Goal: Answer question/provide support

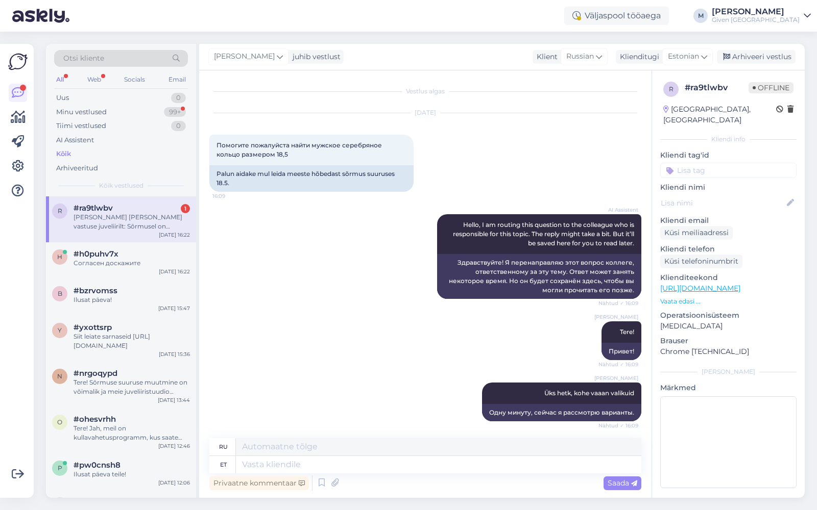
scroll to position [4018, 0]
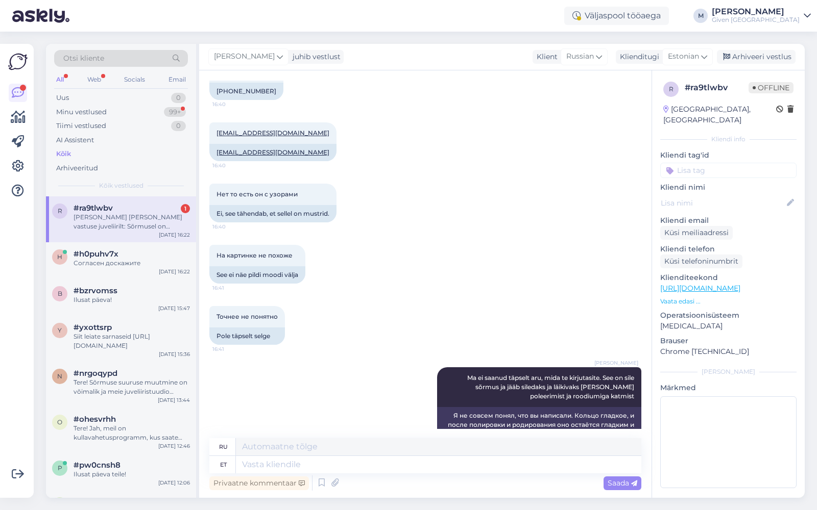
click at [137, 213] on div "[PERSON_NAME] [PERSON_NAME] vastuse juveliirilt: Sõrmusel on [PERSON_NAME]. Kui…" at bounding box center [131, 222] width 116 height 18
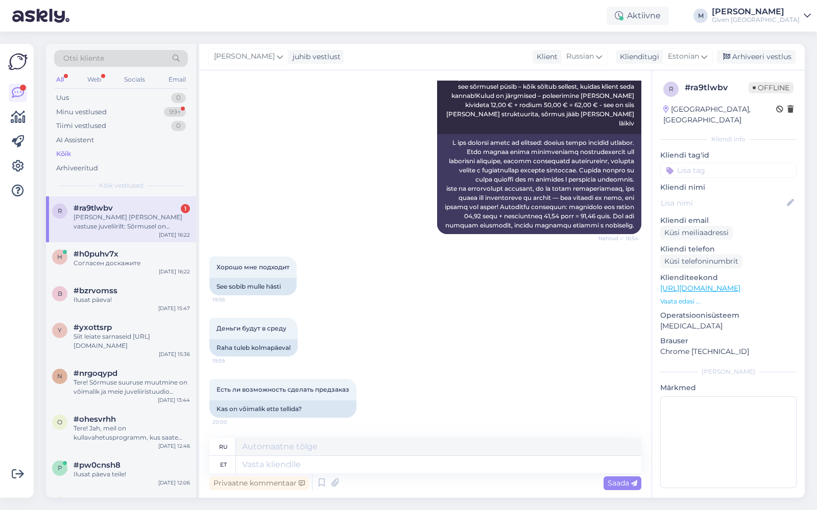
scroll to position [5260, 0]
click at [343, 471] on textarea at bounding box center [438, 464] width 405 height 17
type textarea "Te"
type textarea "Ты"
type textarea "Te saate"
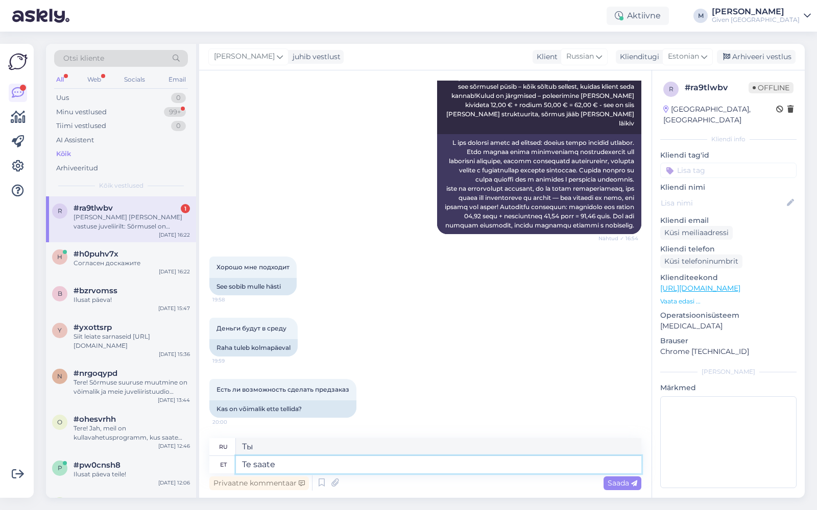
type textarea "Ты можешь"
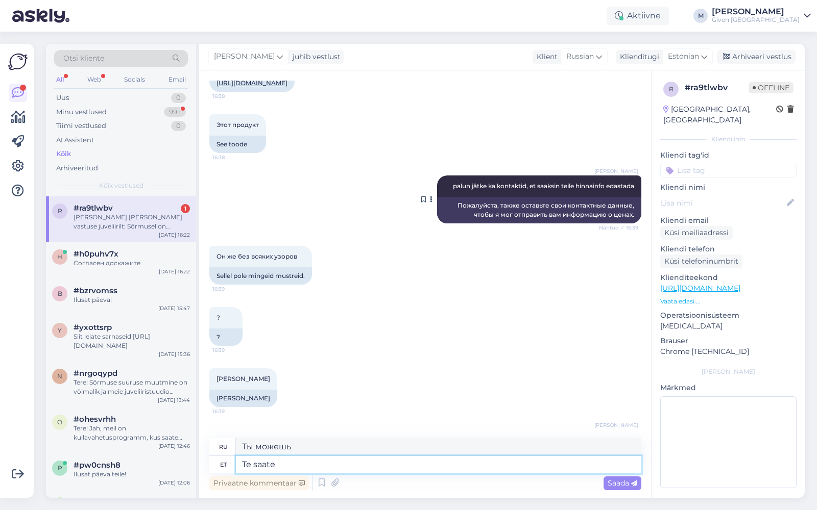
scroll to position [3573, 0]
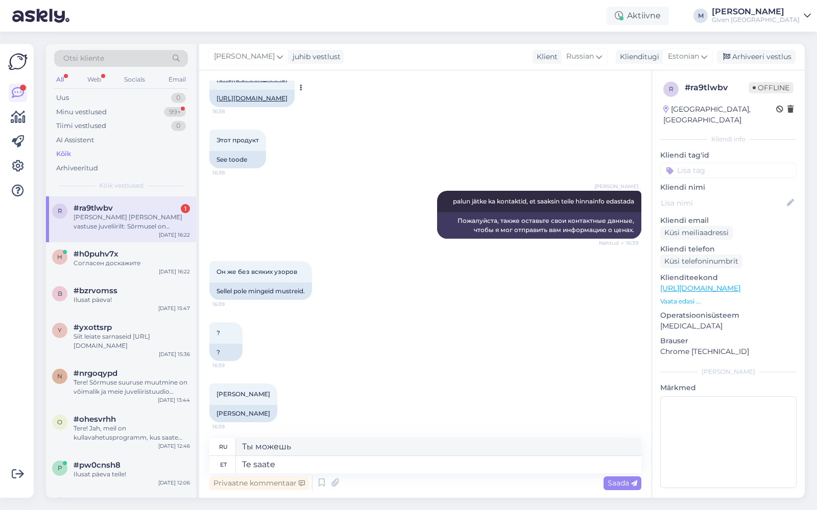
click at [287, 102] on link "[URL][DOMAIN_NAME]" at bounding box center [251, 98] width 71 height 8
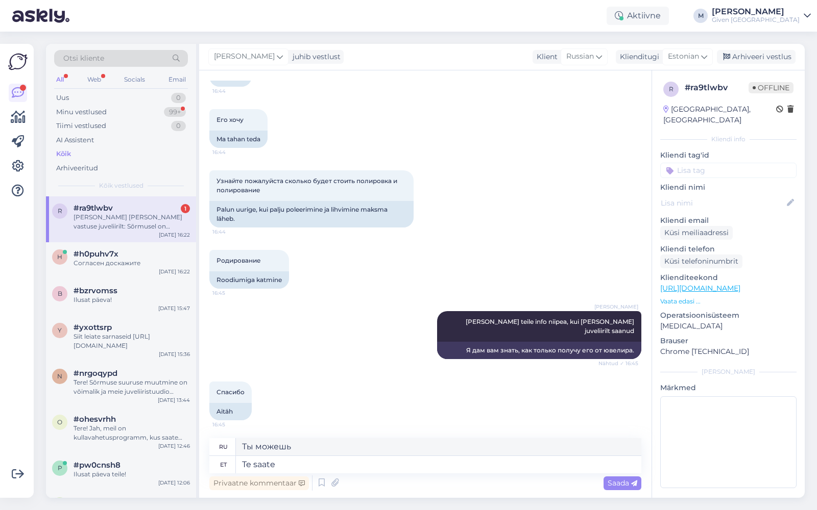
scroll to position [4924, 0]
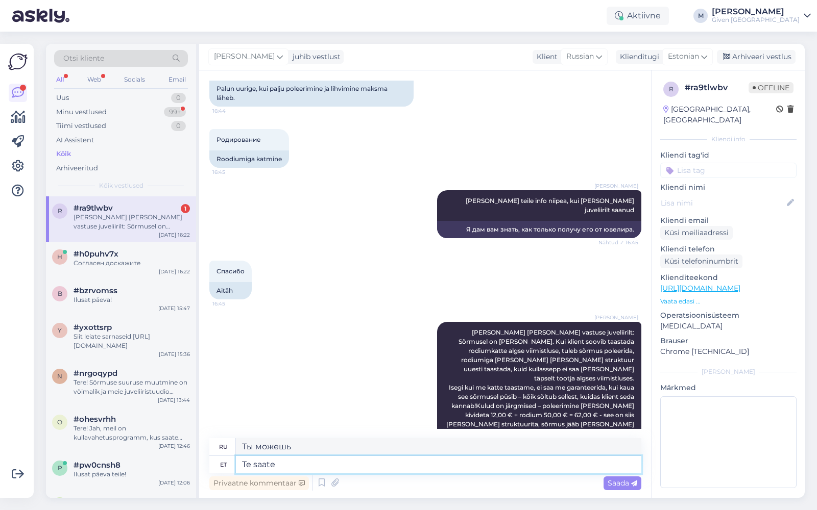
click at [331, 466] on textarea "Te saate" at bounding box center [438, 464] width 405 height 17
type textarea "T"
type textarea "Ты"
type textarea "[PERSON_NAME]"
type textarea "Данный"
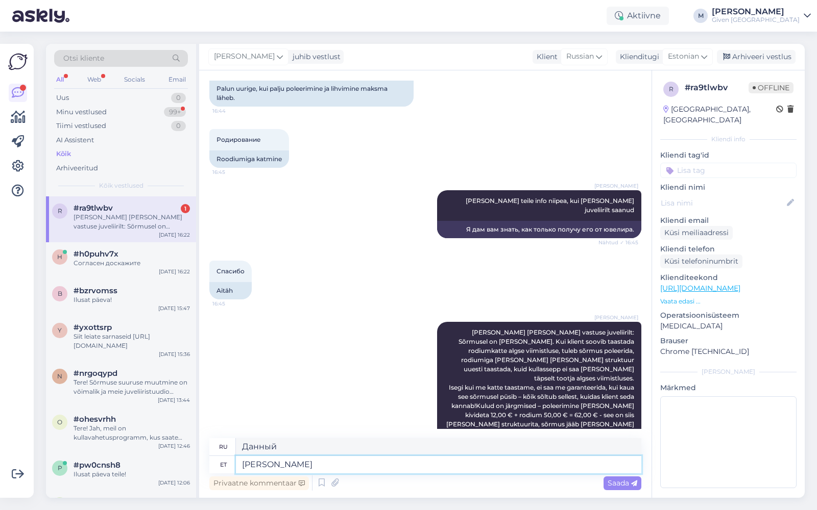
type textarea "[PERSON_NAME] sõrmus a"
type textarea "Это кольцо"
type textarea "[PERSON_NAME] sõrmus asub Ü"
type textarea "Это кольцо расположено"
type textarea "Antud sõrmus asub Ülemiste"
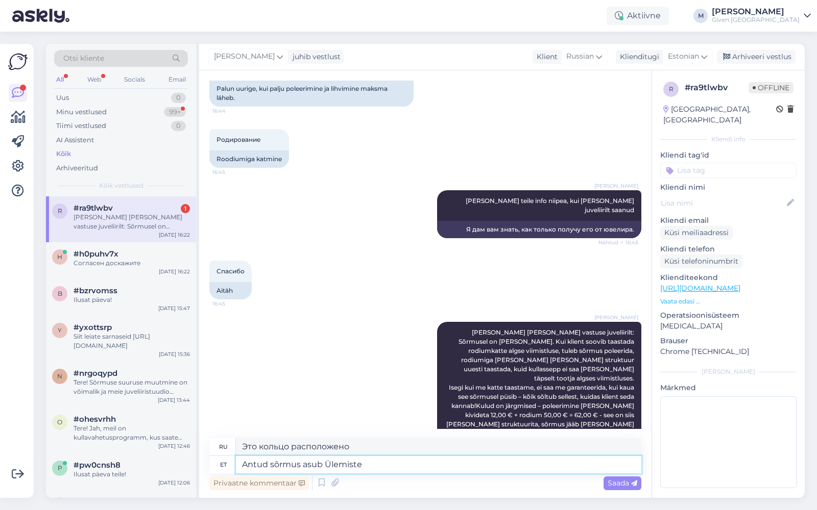
type textarea "Это кольцо находится в Юлемисте."
type textarea "Antud sõrmus asub Ülemiste keskuse GIVEN"
type textarea "Это кольцо расположено в торговом центре Ülemiste."
type textarea "Antud sõrmus asub Ülemiste keskuse GIVEN p"
type textarea "Это кольцо находится в центре Ülemiste GIVEN"
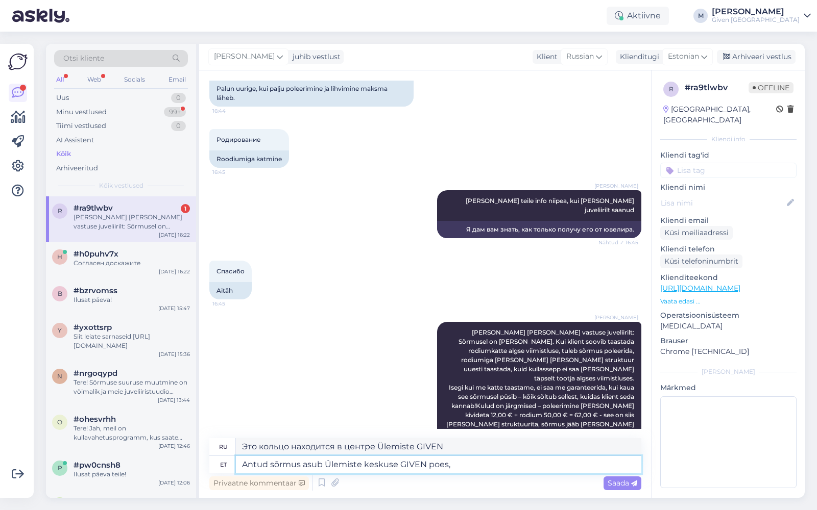
type textarea "Antud sõrmus asub Ülemiste keskuse GIVEN poes,"
type textarea "Это кольцо можно приобрести в магазине GIVEN в торговом центре Ülemiste."
type textarea "Antud sõrmus asub Ülemiste keskuse GIVEN poes, ette te"
type textarea "Это кольцо можно приобрести в магазине GIVEN в торговом центре Ülemiste, напрот…"
type textarea "Antud sõrmus asub Ülemiste keskuse GIVEN poes, ette tellima ei"
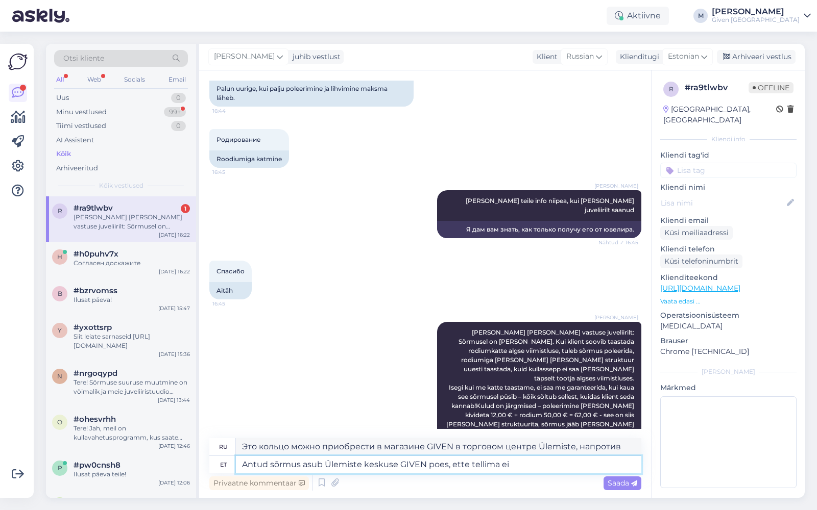
type textarea "Это кольцо доступно в магазине GIVEN в торговом центре Ülemiste, оформите предз…"
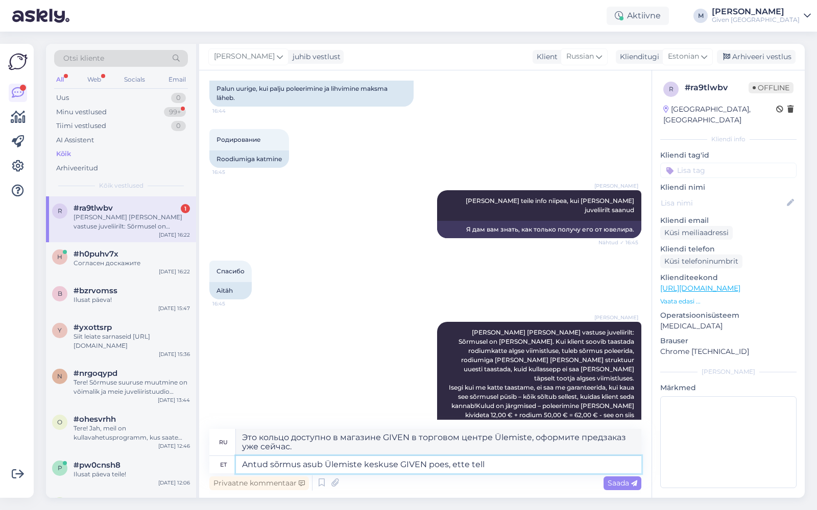
type textarea "Antud sõrmus asub Ülemiste keskuse GIVEN poes, ette tel"
type textarea "Это кольцо можно приобрести в магазине GIVEN в торговом центре Ülemiste, оформи…"
type textarea "Antud sõrmus asub Ülemiste keskuse GIVEN poes,"
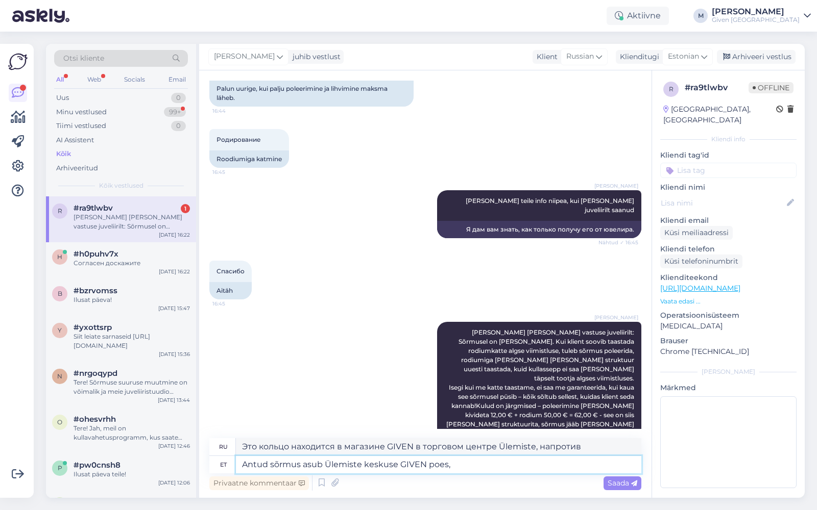
type textarea "Это кольцо можно приобрести в магазине GIVEN в торговом центре Ülemiste."
type textarea "Antud sõrmus asub Ülemiste keskuse GIVEN poes, kolmapäeval saa"
type textarea "Это кольцо можно будет приобрести в магазине GIVEN в торговом центре Ülemiste в…"
type textarea "Antud sõrmus asub Ülemiste keskuse GIVEN poes, kolmapäeval saate"
type textarea "Это кольцо можно приобрести в магазине GIVEN в торговом центре Ülemiste в среду."
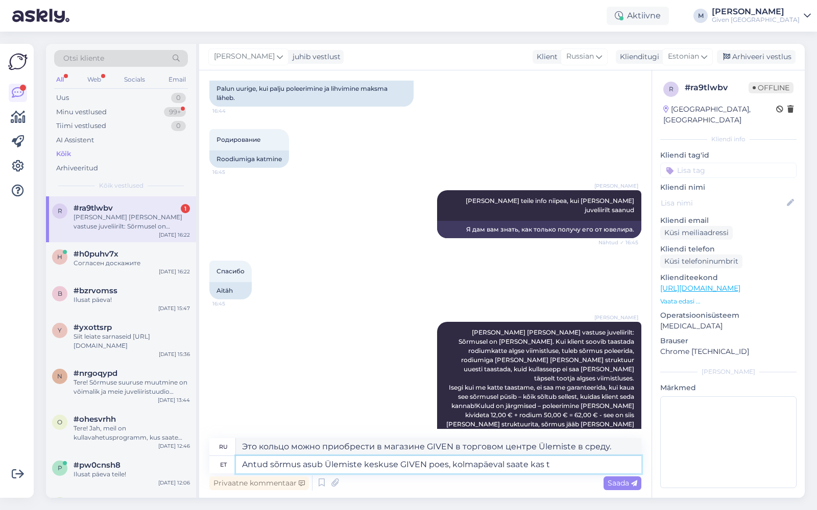
type textarea "Antud sõrmus asub Ülemiste keskuse GIVEN poes, kolmapäeval saate kas tu"
type textarea "Это кольцо можно приобрести в магазине GIVEN в торговом центре [GEOGRAPHIC_DATA…"
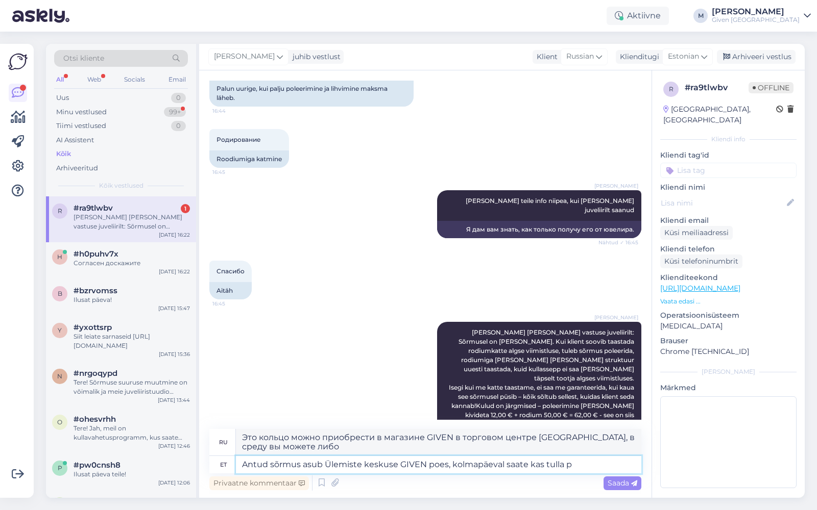
type textarea "Antud sõrmus asub Ülemiste keskuse GIVEN poes, kolmapäeval saate kas tulla po"
type textarea "Это кольцо находится в магазине GIVEN в торговом центре Ülemiste, вы можете при…"
type textarea "Antud sõrmus asub Ülemiste keskuse GIVEN poes, kolmapäeval saate kas tulla poodi"
type textarea "Это кольцо находится в магазине GIVEN в торговом центре Ülemiste, вы можете при…"
type textarea "Antud sõrmus asub Ülemiste keskuse GIVEN poes, kolmapäeval saate kas tulla pood…"
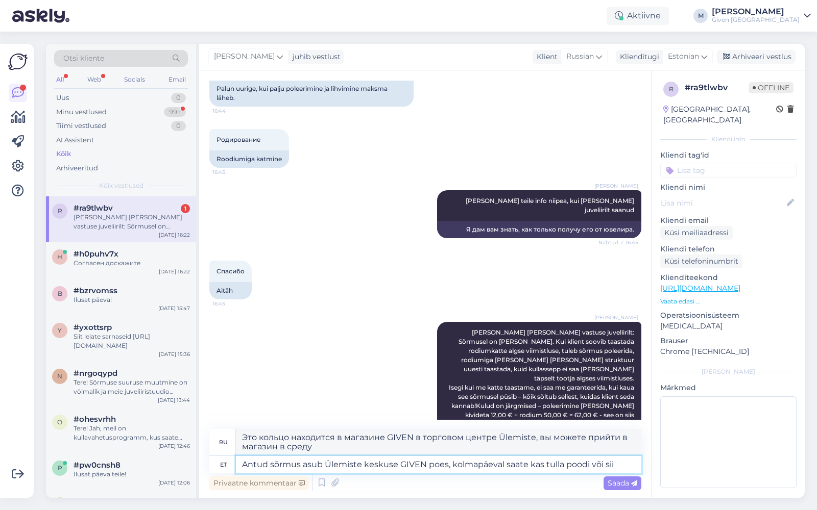
type textarea "Это кольцо находится в магазине GIVEN в торговом центре Ülemiste, в среду вы мо…"
type textarea "Antud sõrmus asub Ülemiste keskuse GIVEN poes, kolmapäeval saate kas tulla p"
type textarea "Это кольцо находится в магазине GIVEN в торговом центре Ülemiste, вы можете при…"
type textarea "Antud sõrmus asub Ülemiste keskuse GIVEN poes, kolmapäeval saate kas t"
type textarea "Это кольцо находится в магазине GIVEN в торговом центре Ülemiste, в среду вы мо…"
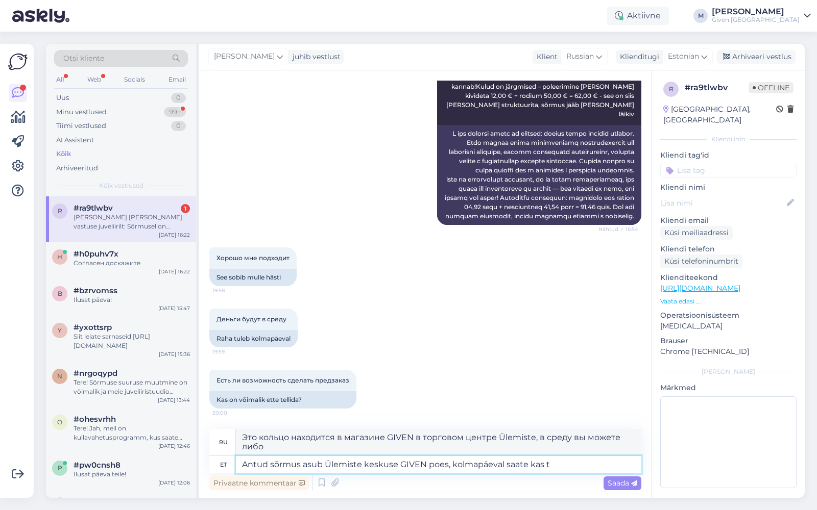
scroll to position [5269, 0]
type textarea "Antud sõrmus asub Ülemiste keskuse GIVEN poes, kolmapäeval saate kas"
type textarea "Это кольцо можно приобрести в магазине GIVEN в торговом центре [GEOGRAPHIC_DATA…"
type textarea "Antud sõrmus asub Ülemiste keskuse GIVEN poes, kolmapäeval saate"
type textarea "Это кольцо можно приобрести в магазине GIVEN в торговом центре Ülemiste в среду."
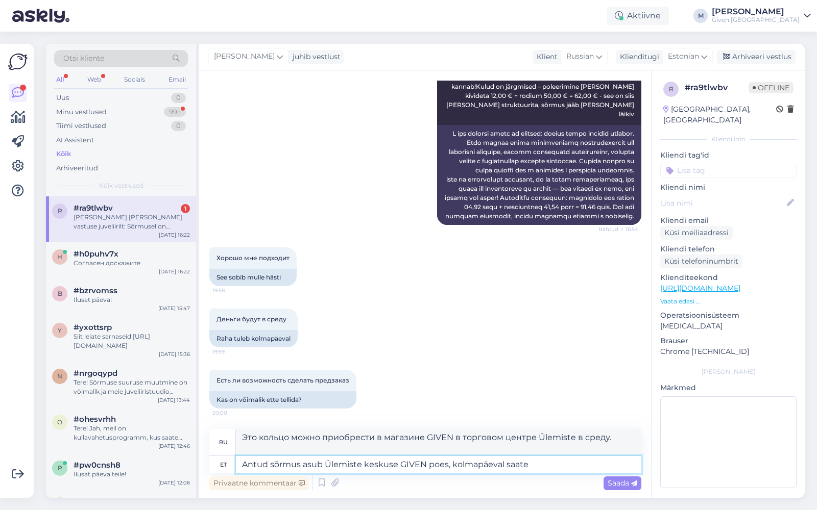
scroll to position [5260, 0]
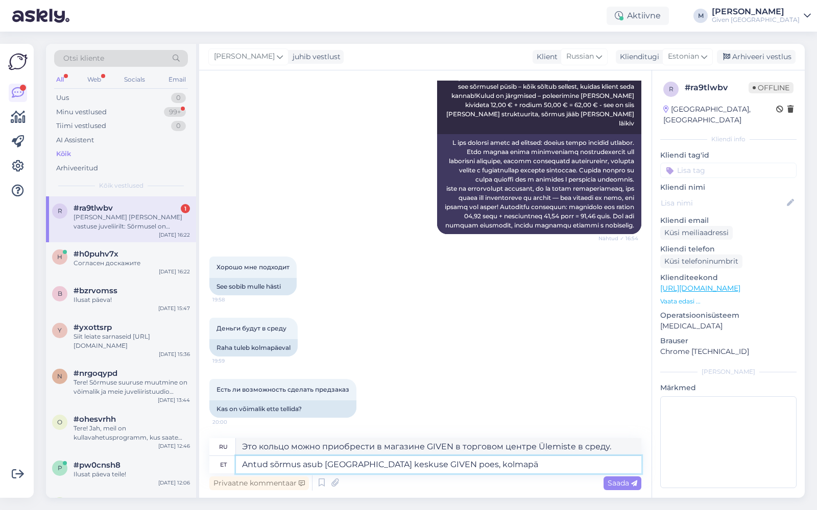
type textarea "Antud sõrmus asub Ülemiste keskuse GIVEN poes, kolmap"
type textarea "Это кольцо можно будет приобрести в магазине GIVEN в торговом центре Ülemiste в…"
type textarea "Antud sõrmus asub Ülemiste keskuse GIVEN poes,"
type textarea "Это кольцо можно приобрести в магазине GIVEN в торговом центре Ülemiste."
type textarea "Antud sõrmus asub Ülemiste keskuse GIVEN poes, kui soo"
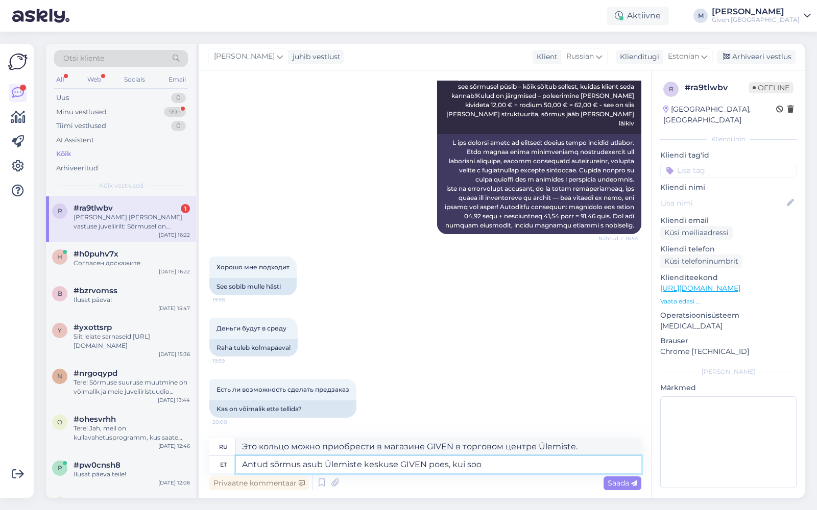
type textarea "Это кольцо можно приобрести в магазине GIVEN в торговом центре Ülemiste, когда"
type textarea "Antud sõrmus asub Ülemiste keskuse GIVEN poes, kui soovite"
type textarea "Это кольцо можно приобрести в магазине GIVEN в торговом центре [GEOGRAPHIC_DATA…"
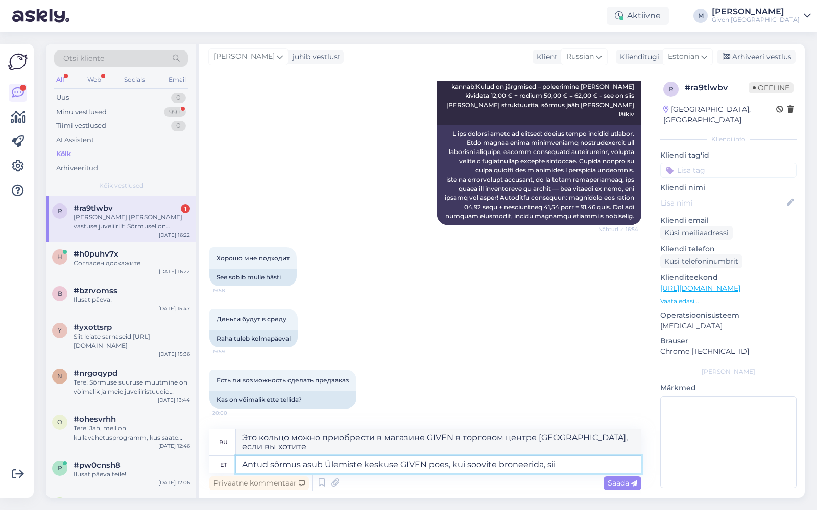
type textarea "Antud sõrmus asub Ülemiste keskuse GIVEN poes, kui soovite broneerida, siis"
type textarea "Это кольцо можно приобрести в магазине GIVEN в торговом центре [GEOGRAPHIC_DATA…"
type textarea "Antud sõrmus asub Ülemiste keskuse GIVEN poes, kui soovite broneerida, siis sell"
type textarea "Это кольцо можно приобрести в магазине GIVEN в торговом центре Ülemiste. Если в…"
type textarea "Antud sõrmus asub Ülemiste keskuse GIVEN poes, kui soovite broneerida, siis sel…"
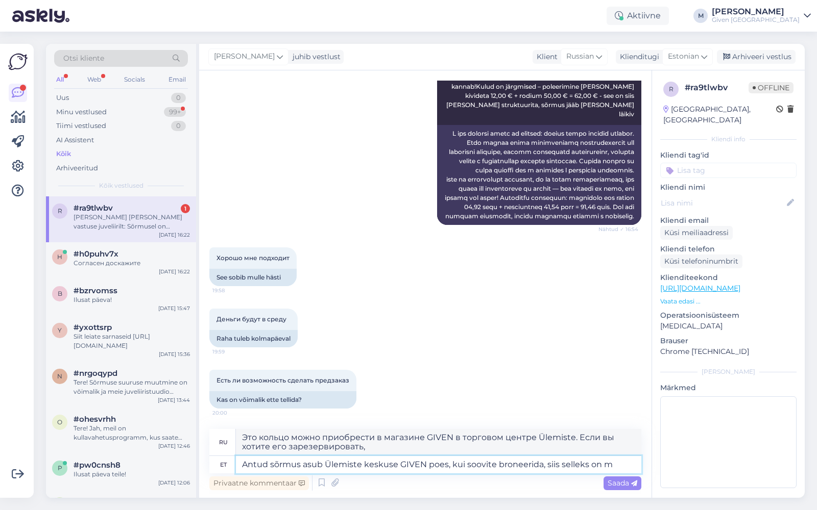
type textarea "Это кольцо можно приобрести в магазине GIVEN в торговом центре Ülemiste. Если в…"
type textarea "Antud sõrmus asub Ülemiste keskuse GIVEN poes, kui soovite broneerida, siis sel…"
type textarea "Это кольцо можно приобрести в магазине GIVEN в торговом центре [GEOGRAPHIC_DATA…"
type textarea "Antud sõrmus asub Ülemiste keskuse GIVEN poes, kui soovite broneerida, siis sel…"
type textarea "Это кольцо можно приобрести в магазине GIVEN в торговом центре [GEOGRAPHIC_DATA…"
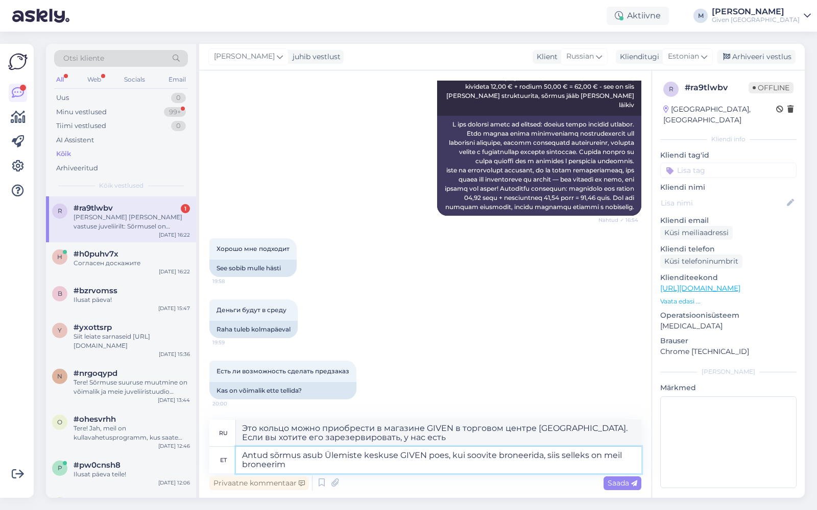
type textarea "Antud sõrmus asub Ülemiste keskuse GIVEN poes, kui soovite broneerida, siis sel…"
type textarea "Это кольцо находится в магазине GIVEN в торговом центре Ülemiste, если вы хотит…"
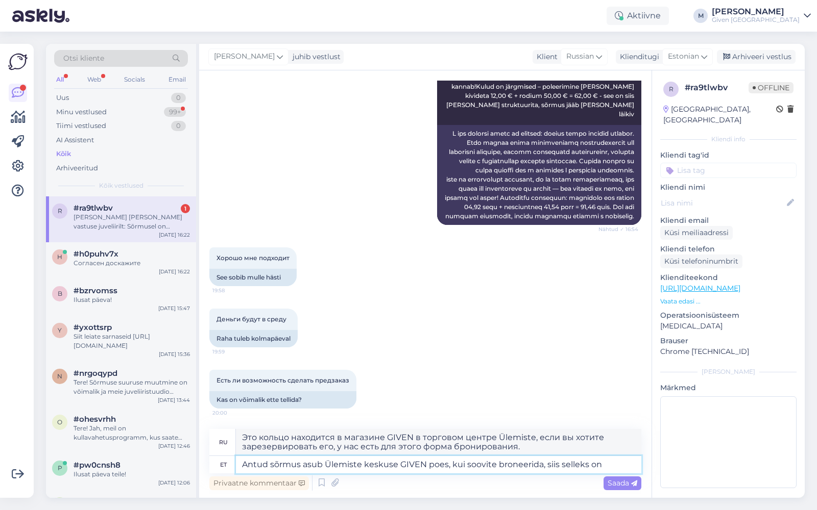
type textarea "Antud sõrmus asub Ülemiste keskuse GIVEN poes, kui soovite broneerida, siis sel…"
type textarea "Это кольцо можно приобрести в магазине GIVEN в торговом центре [GEOGRAPHIC_DATA…"
type textarea "[PERSON_NAME] sõrmus asub Ülemiste keskuse GIVEN poes, kui soovite broneerida, …"
type textarea "Это кольцо можно приобрести в магазине GIVEN в торговом центре [GEOGRAPHIC_DATA…"
type textarea "Antud sõrmus asub Ülemiste keskuse GIVEN poes, kui soovite broneerida, siis sel…"
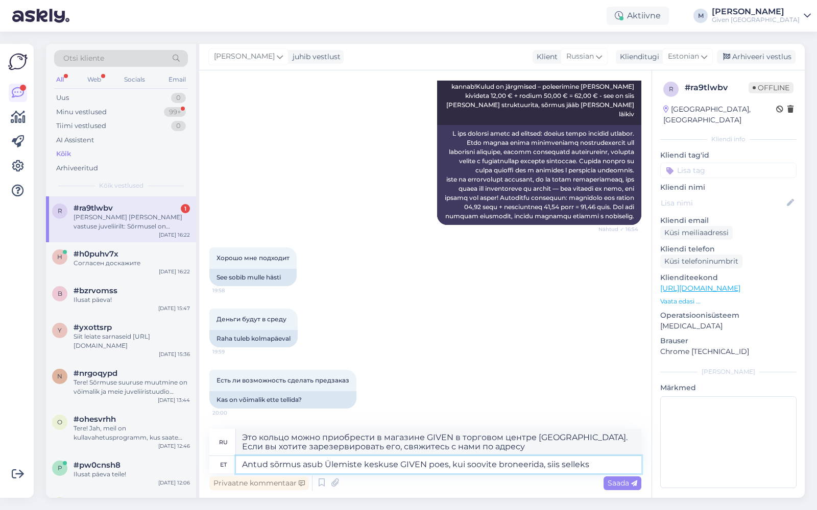
type textarea "Это кольцо можно приобрести в магазине GIVEN в торговом центре Ülemiste. Если в…"
type textarea "Antud sõrmus asub Ülemiste keskuse GIVEN poes, kui soovite broneerida, siis sel…"
type textarea "Это кольцо находится в магазине GIVEN в торговом центре Ülemiste, если вы хотит…"
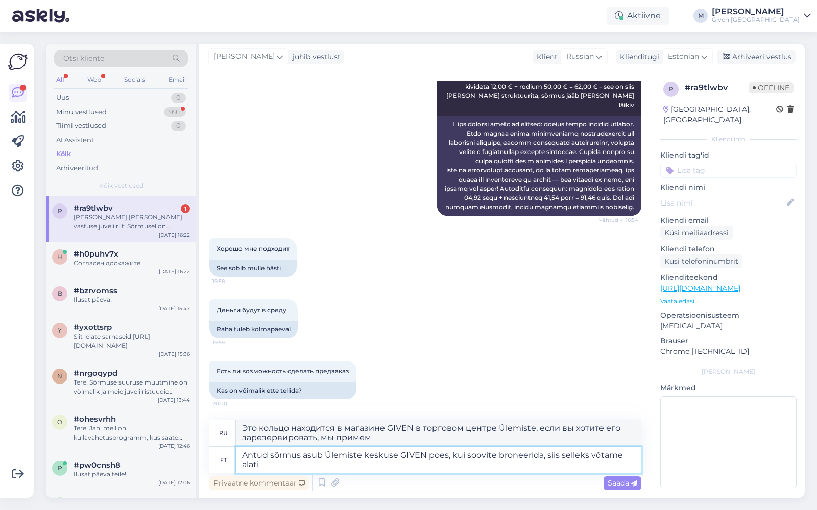
type textarea "Antud sõrmus asub Ülemiste keskuse GIVEN poes, kui soovite broneerida, siis sel…"
type textarea "Это кольцо находится в магазине GIVEN в торговом центре Ülemiste, если вы хотит…"
type textarea "Antud sõrmus asub Ülemiste keskuse GIVEN poes, kui soovite broneerida, siis sel…"
type textarea "Это кольцо находится в магазине GIVEN в торговом центре Ülemiste, если вы хотит…"
type textarea "Antud sõrmus asub Ülemiste keskuse GIVEN poes, kui soovite broneerida, siis sel…"
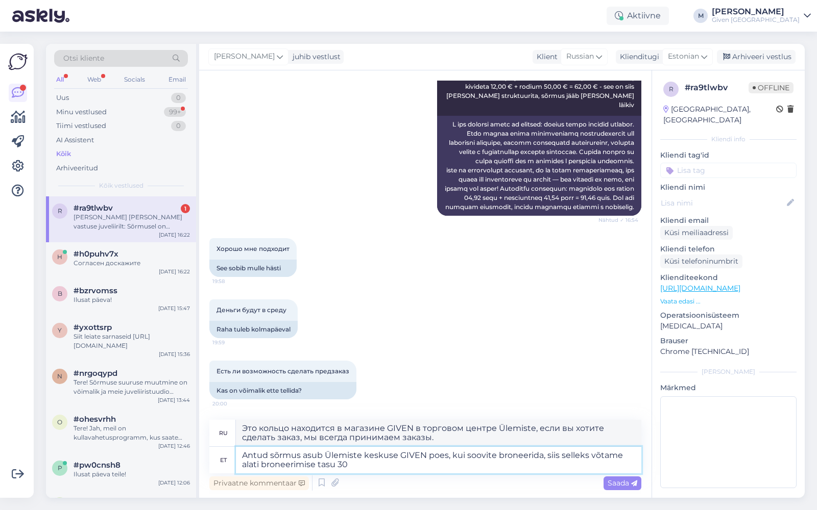
type textarea "Это кольцо находится в магазине GIVEN в торговом центре Ülemiste, если вы хотит…"
type textarea "Antud sõrmus asub Ülemiste keskuse GIVEN poes, kui soovite broneerida, siis sel…"
type textarea "Это кольцо находится в магазине GIVEN в торговом центре Ülemiste, если вы хотит…"
type textarea "Antud sõrmus asub Ülemiste keskuse GIVEN poes, kui soovite broneerida, siis sel…"
type textarea "Это кольцо находится в магазине GIVEN в торговом центре Ülemiste, если вы хотит…"
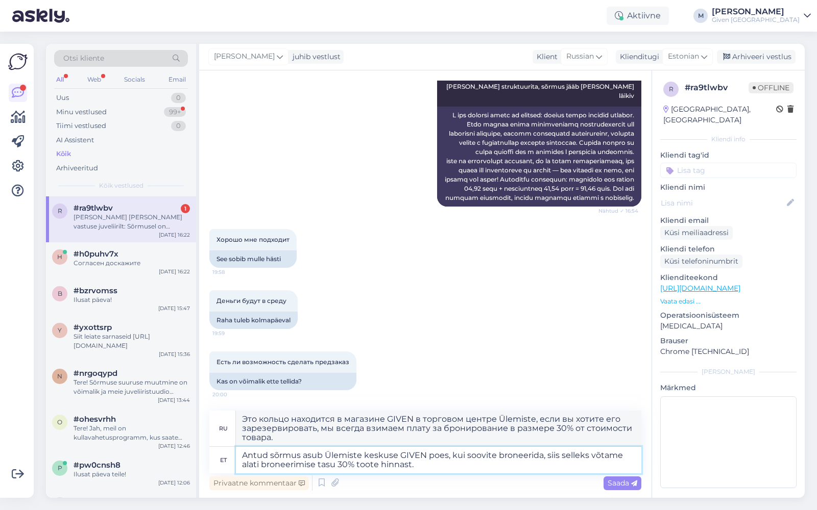
type textarea "Antud sõrmus asub Ülemiste keskuse GIVEN poes, kui soovite broneerida, siis sel…"
type textarea "Это кольцо находится в магазине GIVEN в торговом центре Ülemiste. Если вы хотит…"
type textarea "Antud sõrmus asub Ülemiste keskuse GIVEN poes, kui soovite broneerida, siis sel…"
type textarea "Это кольцо находится в магазине GIVEN в торговом центре Ülemiste. Если вы хотит…"
type textarea "Antud sõrmus asub Ülemiste keskuse GIVEN poes, kui soovite broneerida, siis sel…"
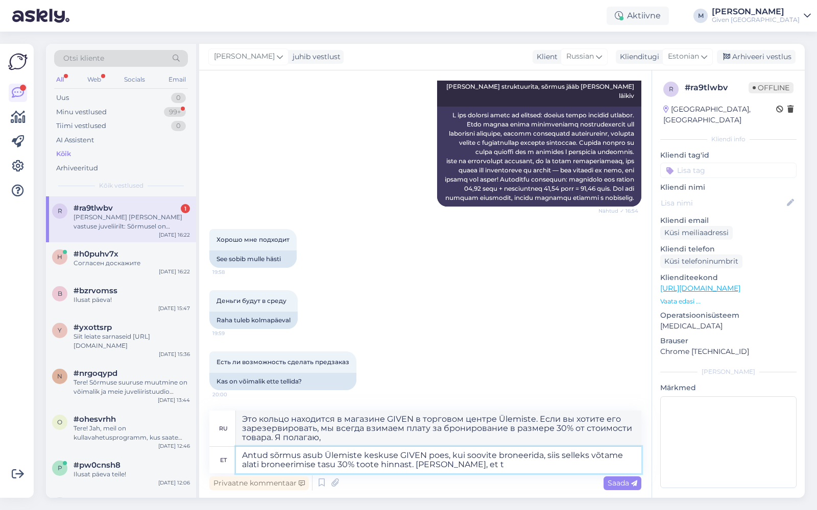
type textarea "Это кольцо находится в магазине GIVEN в торговом центре Ülemiste. Если вы хотит…"
type textarea "Antud sõrmus asub Ülemiste keskuse GIVEN poes, kui soovite broneerida, siis sel…"
type textarea "Это кольцо находится в магазине GIVEN в торговом центре Ülemiste. Если вы хотит…"
type textarea "Antud sõrmus asub Ülemiste keskuse GIVEN poes, kui soovite broneerida, siis sel…"
type textarea "Это кольцо находится в магазине GIVEN в торговом центре Ülemiste. Если вы хотит…"
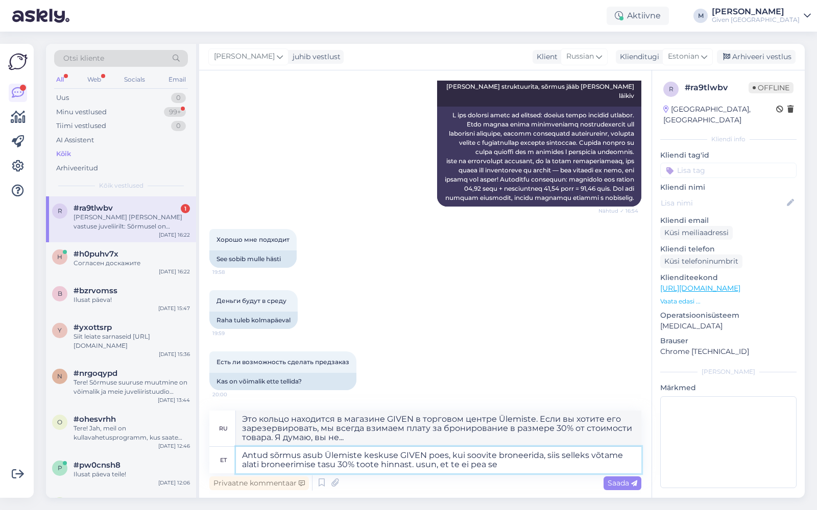
type textarea "Antud sõrmus asub Ülemiste keskuse GIVEN poes, kui soovite broneerida, siis sel…"
type textarea "Это кольцо находится в магазине GIVEN в торговом центре Ülemiste. Если вы хотит…"
type textarea "Antud sõrmus asub Ülemiste keskuse GIVEN poes, kui soovite broneerida, siis sel…"
type textarea "Это кольцо находится в магазине GIVEN в торговом центре Ülemiste. Если вы хотит…"
type textarea "Antud sõrmus asub Ülemiste keskuse GIVEN poes, kui soovite broneerida, siis sel…"
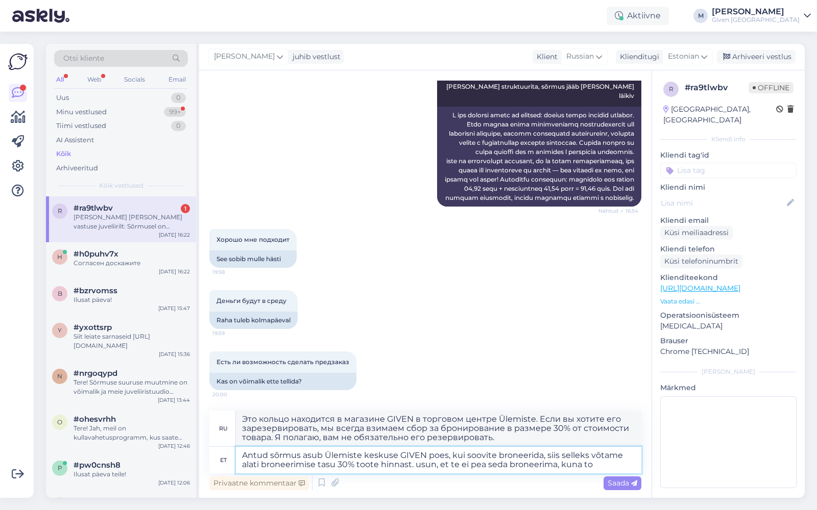
type textarea "Это кольцо находится в магазине GIVEN в торговом центре Ülemiste. Если вы хотит…"
type textarea "Antud sõrmus asub Ülemiste keskuse GIVEN poes, kui soovite broneerida, siis sel…"
type textarea "Это кольцо находится в магазине GIVEN в торговом центре Ülemiste. Если вы хотит…"
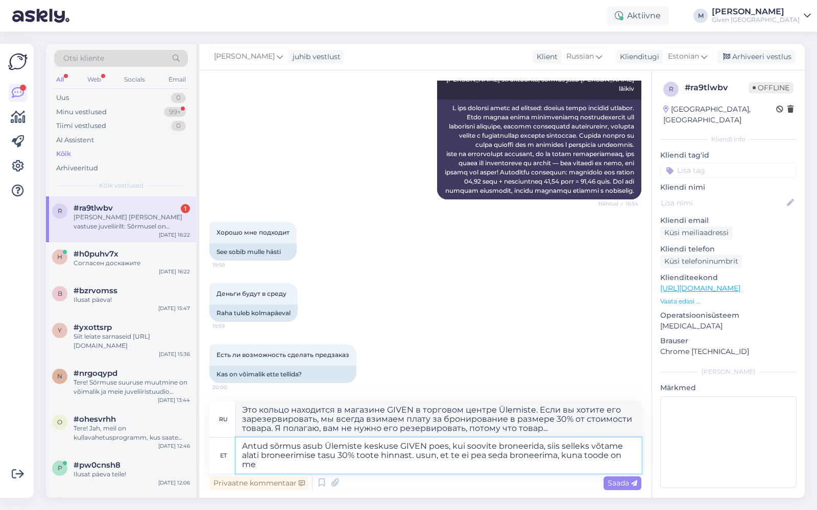
type textarea "Antud sõrmus asub Ülemiste keskuse GIVEN poes, kui soovite broneerida, siis sel…"
type textarea "Это кольцо находится в магазине GIVEN в торговом центре Ülemiste. Если вы хотит…"
type textarea "Antud sõrmus asub Ülemiste keskuse GIVEN poes, kui soovite broneerida, siis sel…"
type textarea "Это кольцо находится в магазине GIVEN в торговом центре Ülemiste. Если вы хотит…"
type textarea "Antud sõrmus asub Ülemiste keskuse GIVEN poes, kui soovite broneerida, siis sel…"
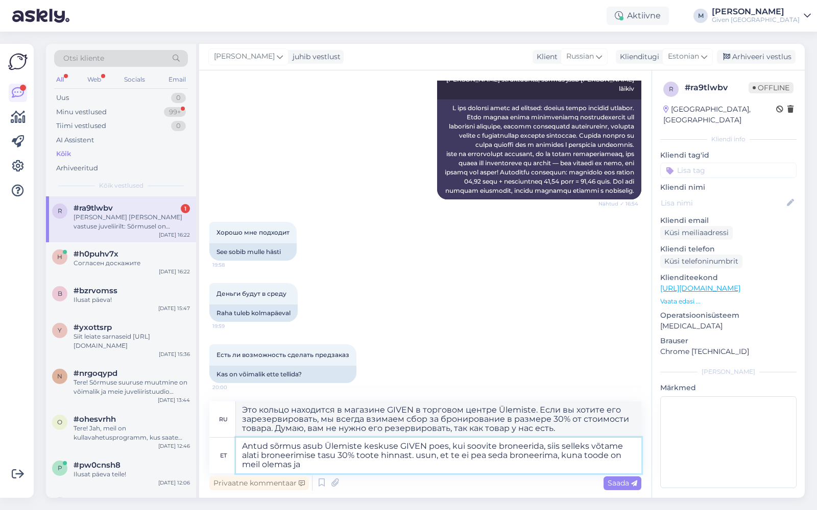
type textarea "Это кольцо находится в магазине GIVEN в торговом центре Ülemiste. Если вы хотит…"
click at [421, 458] on textarea "Antud sõrmus asub Ülemiste keskuse GIVEN poes, kui soovite broneerida, siis sel…" at bounding box center [438, 456] width 405 height 36
type textarea "Antud sõrmus asub Ülemiste keskuse GIVEN poes, kui soovite broneerida, siis sel…"
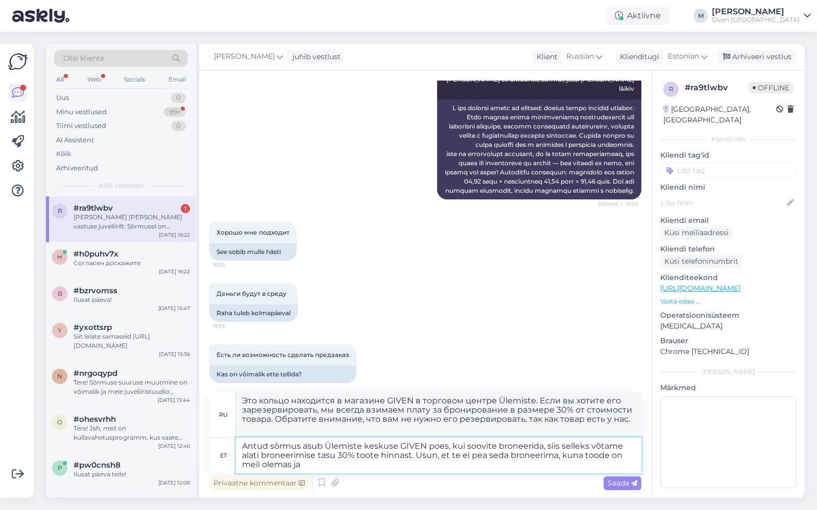
type textarea "Это кольцо находится в магазине GIVEN в торговом центре Ülemiste. Если вы хотит…"
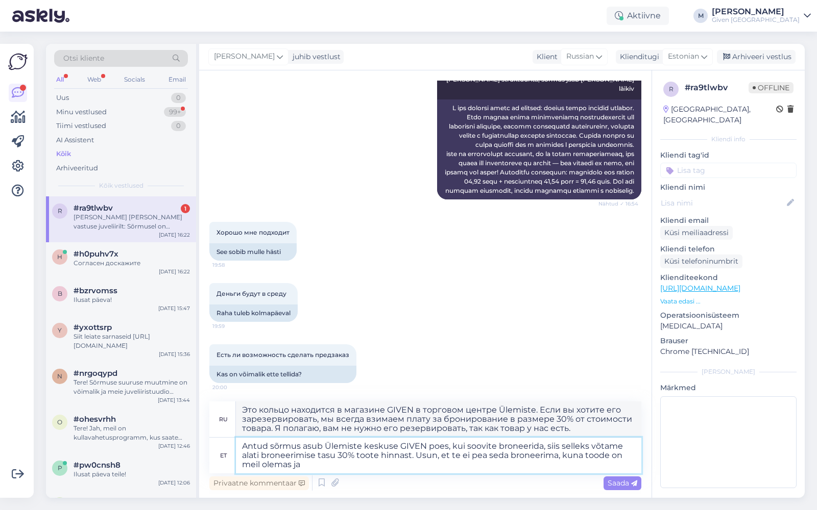
click at [427, 466] on textarea "Antud sõrmus asub Ülemiste keskuse GIVEN poes, kui soovite broneerida, siis sel…" at bounding box center [438, 456] width 405 height 36
type textarea "Antud sõrmus asub Ülemiste keskuse GIVEN poes, kui soovite broneerida, siis sel…"
type textarea "Это кольцо находится в магазине GIVEN в торговом центре Ülemiste. Если вы хотит…"
type textarea "Antud sõrmus asub Ülemiste keskuse GIVEN poes, kui soovite broneerida, siis sel…"
type textarea "Это кольцо находится в магазине GIVEN в торговом центре Ülemiste. Если вы хотит…"
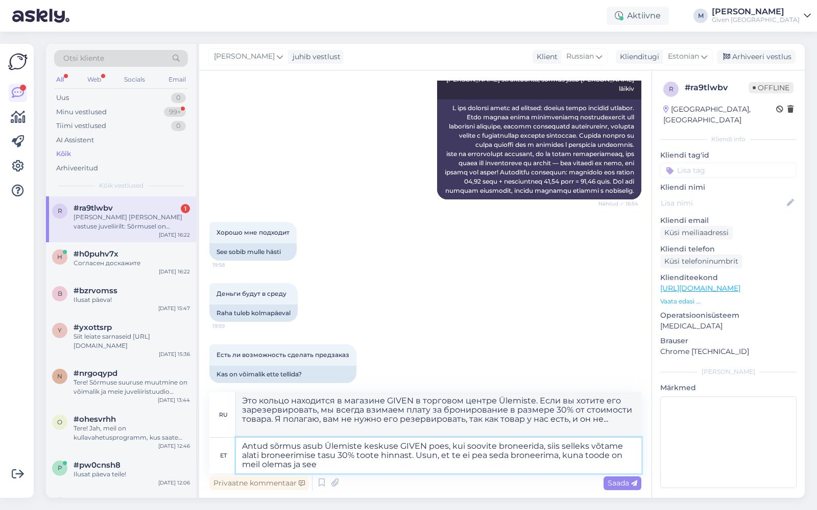
type textarea "Antud sõrmus asub Ülemiste keskuse GIVEN poes, kui soovite broneerida, siis sel…"
type textarea "Это кольцо находится в магазине GIVEN в торговом центре Ülemiste. Если вы хотит…"
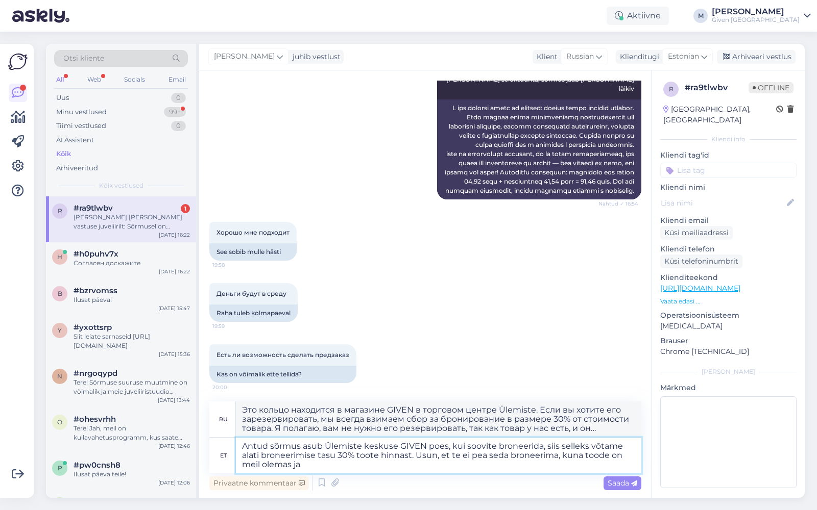
type textarea "Antud sõrmus asub Ülemiste keskuse GIVEN poes, kui soovite broneerida, siis sel…"
type textarea "Это кольцо находится в магазине GIVEN в торговом центре Ülemiste. Если вы хотит…"
type textarea "Antud sõrmus asub Ülemiste keskuse GIVEN poes, kui soovite broneerida, siis sel…"
type textarea "Это кольцо находится в магазине GIVEN в торговом центре Ülemiste. Если вы хотит…"
type textarea "Antud sõrmus asub Ülemiste keskuse GIVEN poes, kui soovite broneerida, siis sel…"
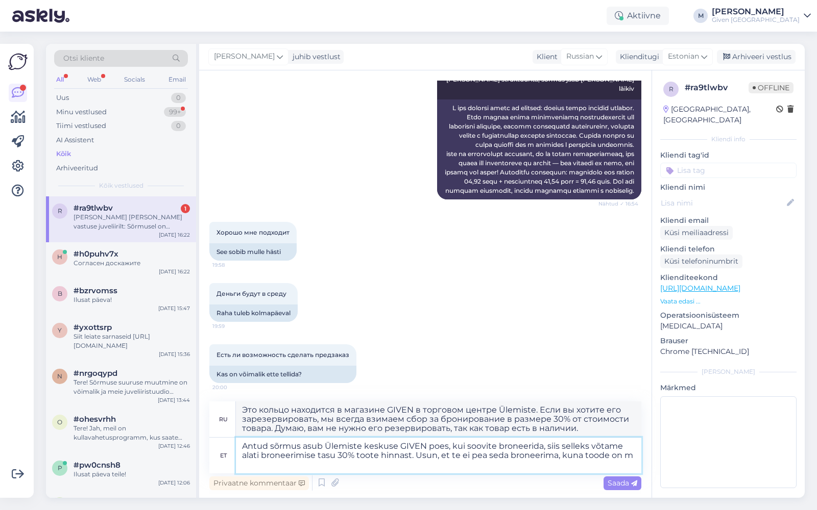
type textarea "Это кольцо находится в магазине GIVEN в торговом центре Ülemiste. Если вы хотит…"
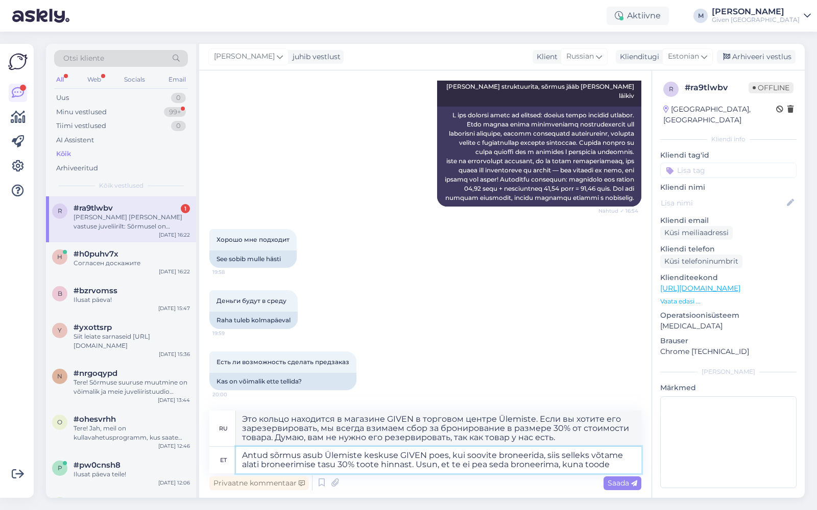
type textarea "Antud sõrmus asub Ülemiste keskuse GIVEN poes, kui soovite broneerida, siis sel…"
type textarea "Это кольцо находится в магазине GIVEN в торговом центре Ülemiste. Если вы хотит…"
type textarea "Antud sõrmus asub Ülemiste keskuse GIVEN poes, kui soovite broneerida, siis sel…"
type textarea "Это кольцо находится в магазине GIVEN в торговом центре Ülemiste. Если вы хотит…"
type textarea "Antud sõrmus asub Ülemiste keskuse GIVEN poes, kui soovite broneerida, siis sel…"
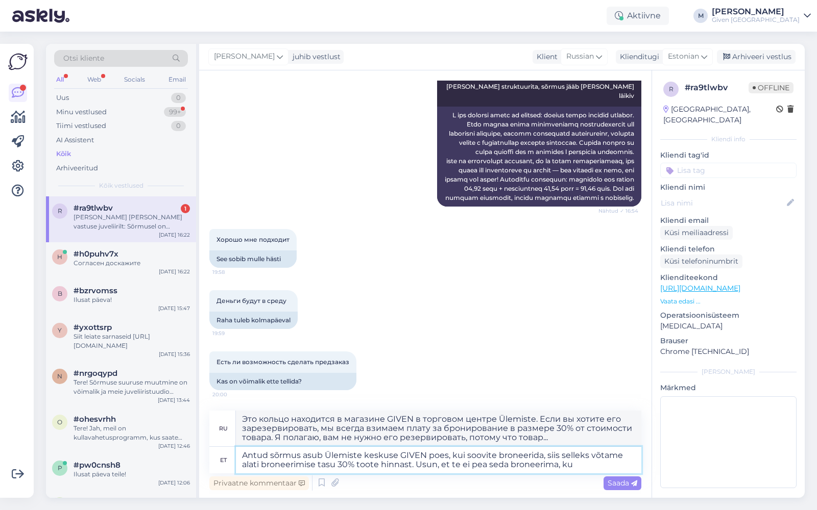
type textarea "Это кольцо находится в магазине GIVEN в торговом центре Ülemiste. Если вы хотит…"
type textarea "Antud sõrmus asub Ülemiste keskuse GIVEN poes, kui soovite broneerida, siis sel…"
type textarea "Это кольцо находится в магазине GIVEN в торговом центре Ülemiste. Если вы хотит…"
type textarea "Antud sõrmus asub Ülemiste keskuse GIVEN poes, kui soovite broneerida, siis sel…"
type textarea "Это кольцо находится в магазине GIVEN в торговом центре Ülemiste. Если вы хотит…"
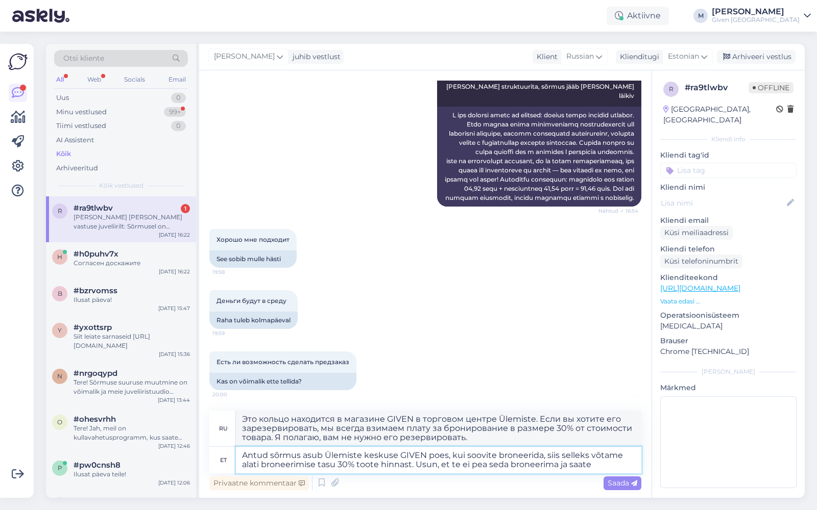
type textarea "Antud sõrmus asub Ülemiste keskuse GIVEN poes, kui soovite broneerida, siis sel…"
type textarea "Это кольцо находится в магазине GIVEN в торговом центре Ülemiste. Если вы хотит…"
type textarea "Antud sõrmus asub Ülemiste keskuse GIVEN poes, kui soovite broneerida, siis sel…"
type textarea "Это кольцо находится в магазине GIVEN в торговом центре Ülemiste. Если вы хотит…"
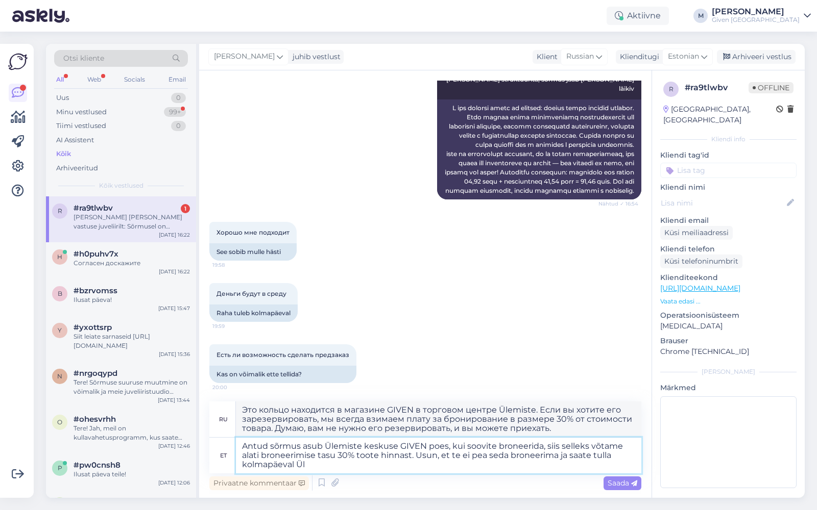
type textarea "Antud sõrmus asub Ülemiste keskuse GIVEN poes, kui soovite broneerida, siis sel…"
type textarea "Это кольцо находится в магазине GIVEN в торговом центре Ülemiste. Если вы хотит…"
type textarea "Antud sõrmus asub Ülemiste keskuse GIVEN poes, kui soovite broneerida, siis sel…"
type textarea "Это кольцо находится в магазине GIVEN в торговом центре Ülemiste. Если вы хотит…"
type textarea "Antud sõrmus asub Ülemiste keskuse GIVEN poes, kui soovite broneerida, siis sel…"
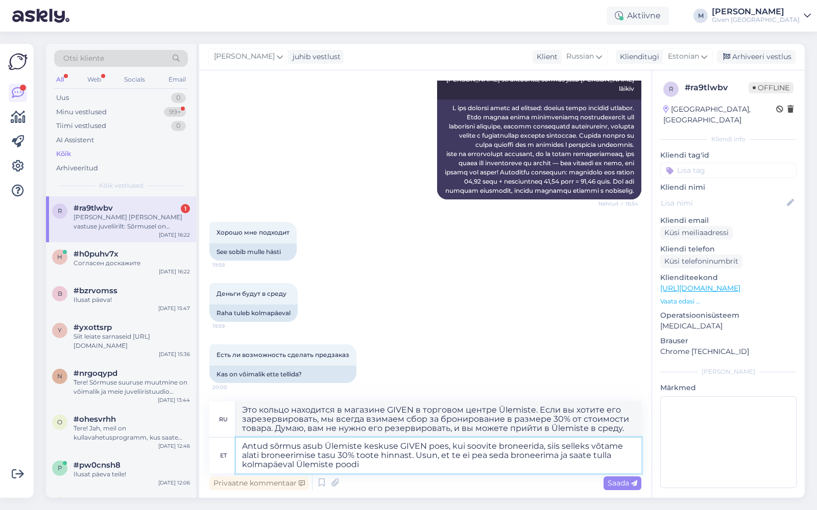
type textarea "Это кольцо находится в магазине GIVEN в торговом центре Ülemiste. Если вы хотит…"
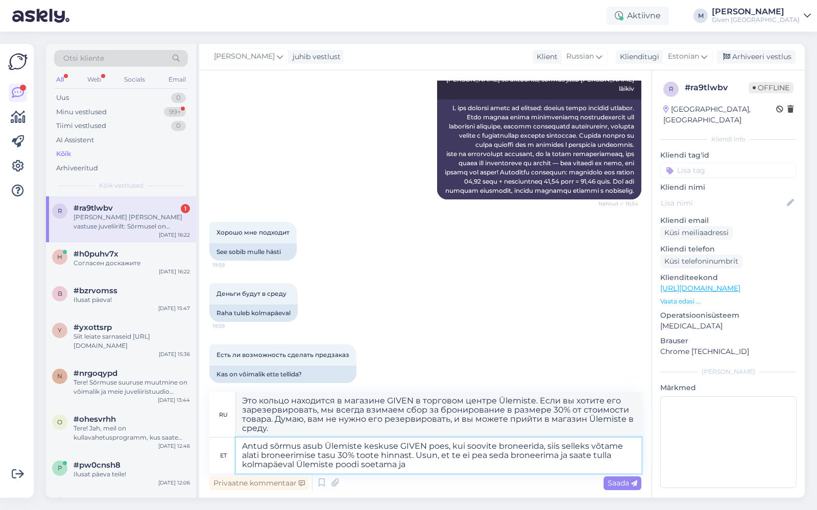
type textarea "Antud sõrmus asub Ülemiste keskuse GIVEN poes, kui soovite broneerida, siis sel…"
type textarea "Это кольцо находится в магазине GIVEN в торговом центре Ülemiste. Если вы хотит…"
type textarea "Antud sõrmus asub Ülemiste keskuse GIVEN poes, kui soovite broneerida, siis sel…"
type textarea "Это кольцо находится в магазине GIVEN в торговом центре Ülemiste. Если вы хотит…"
type textarea "Antud sõrmus asub Ülemiste keskuse GIVEN poes, kui soovite broneerida, siis sel…"
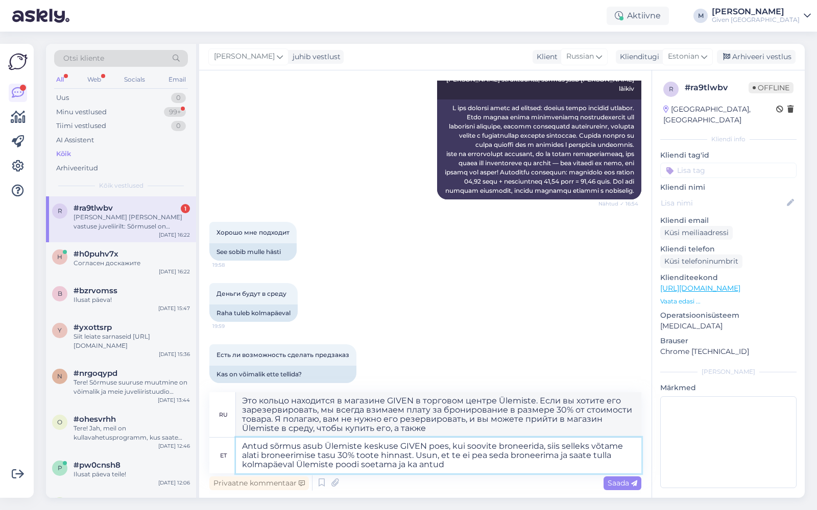
type textarea "Это кольцо находится в магазине GIVEN в торговом центре Ülemiste. Если вы хотит…"
type textarea "Antud sõrmus asub Ülemiste keskuse GIVEN poes, kui soovite broneerida, siis sel…"
type textarea "Это кольцо находится в магазине GIVEN в торговом центре Ülemiste. Если вы хотит…"
type textarea "Antud sõrmus asub Ülemiste keskuse GIVEN poes, kui soovite broneerida, siis sel…"
type textarea "Это кольцо находится в магазине GIVEN в торговом центре Ülemiste. Если вы хотит…"
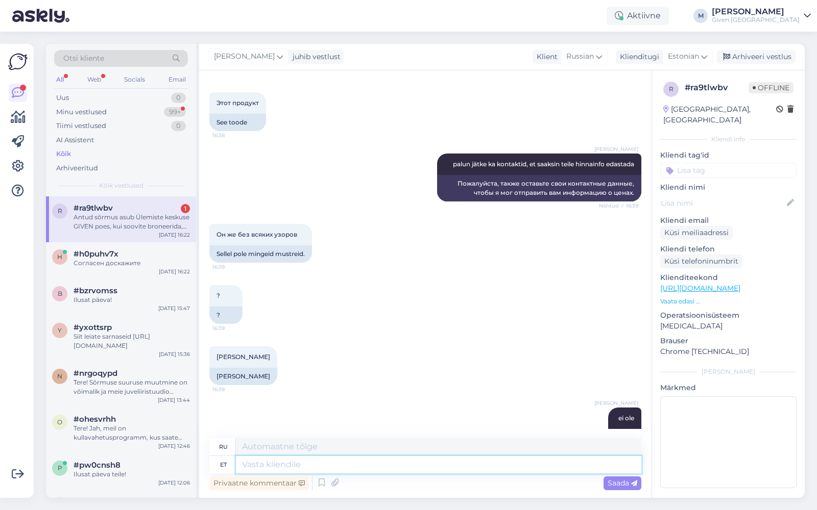
scroll to position [3537, 0]
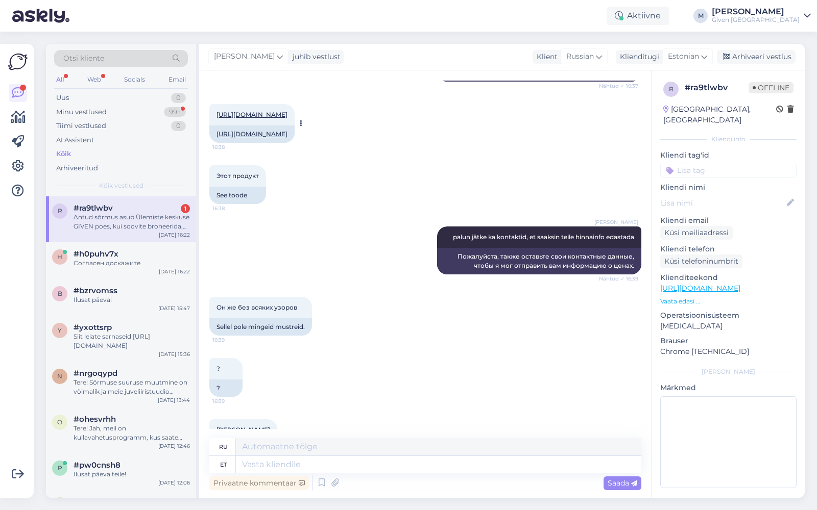
click at [287, 138] on link "[URL][DOMAIN_NAME]" at bounding box center [251, 134] width 71 height 8
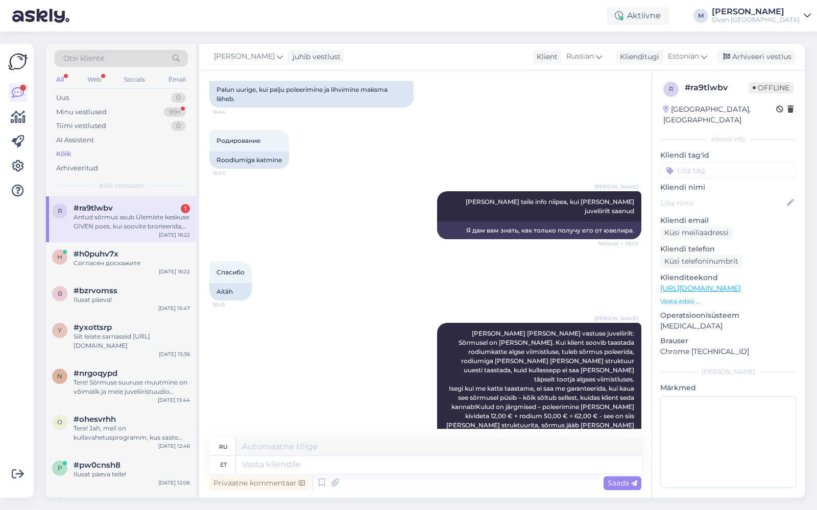
scroll to position [5425, 0]
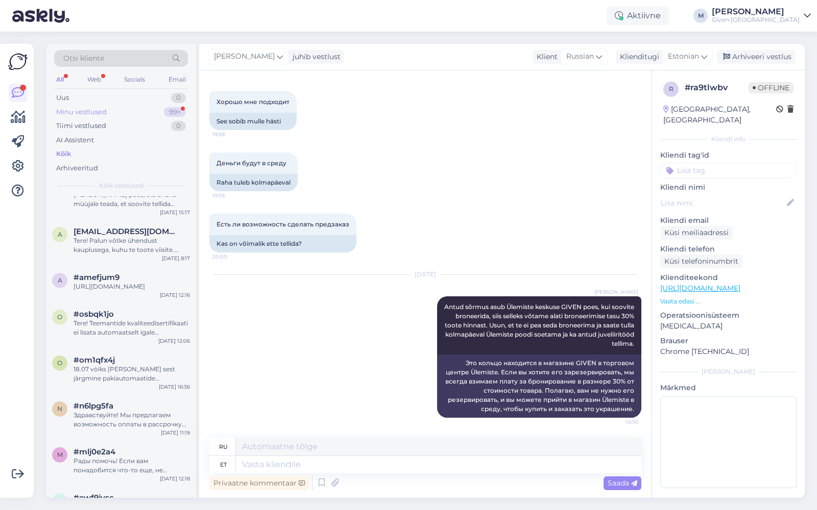
scroll to position [4499, 0]
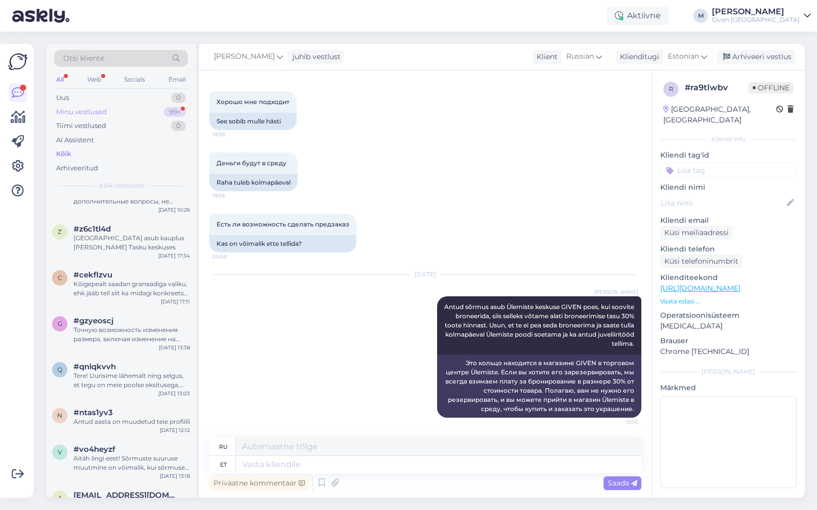
click at [123, 111] on div "Minu vestlused 99+" at bounding box center [121, 112] width 134 height 14
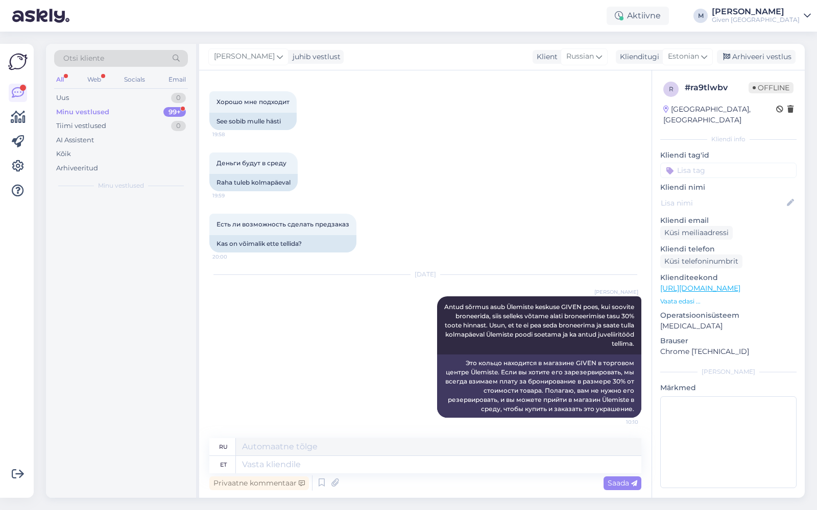
scroll to position [0, 0]
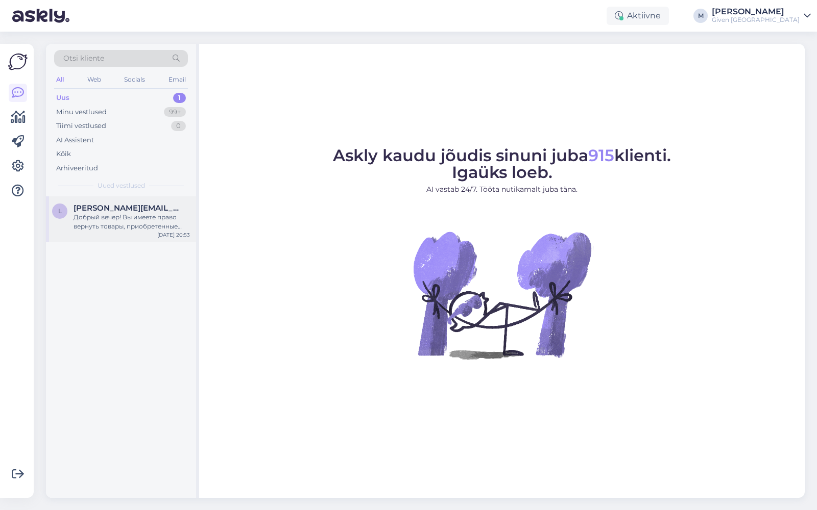
click at [117, 219] on div "Добрый вечер! Вы имеете право вернуть товары, приобретенные онлайн, в течение 1…" at bounding box center [131, 222] width 116 height 18
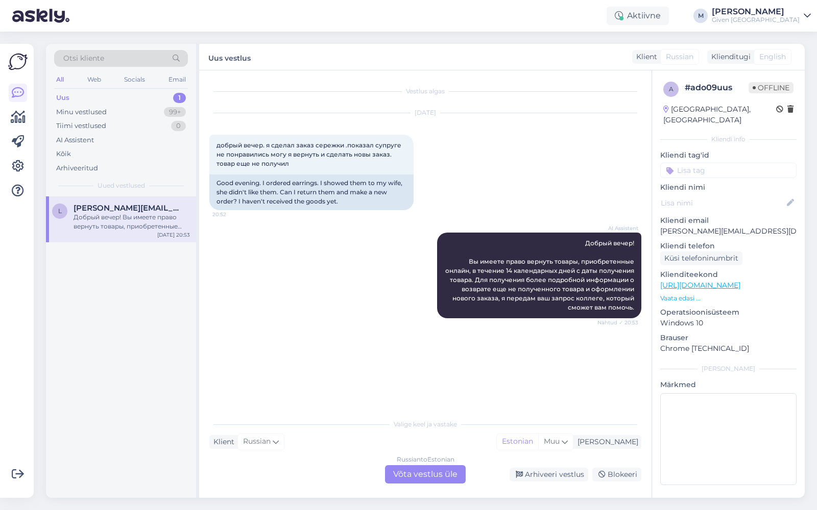
click at [428, 475] on div "Russian to Estonian Võta vestlus üle" at bounding box center [425, 474] width 81 height 18
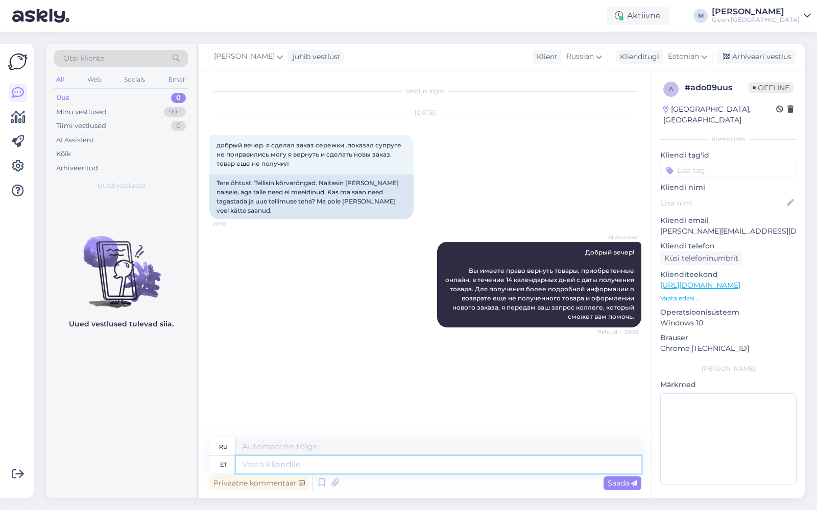
click at [399, 464] on textarea at bounding box center [438, 464] width 405 height 17
type textarea "Tere!"
type textarea "Привет!"
type textarea "Tere! Kui saat"
type textarea "Привет! Если"
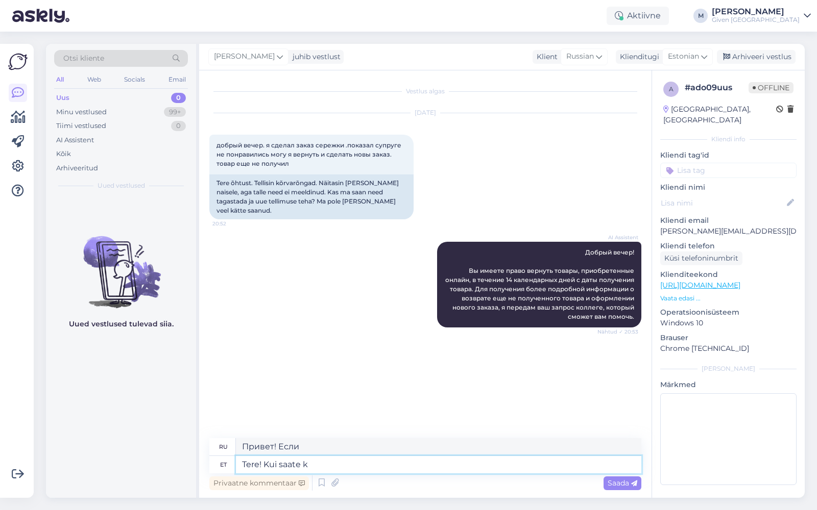
type textarea "Tere! Kui saate ka"
type textarea "Привет! Если можешь"
type textarea "Tere! Kui saate kauba k"
type textarea "Здравствуйте! Когда получите товар"
type textarea "Tere! Kui saate kauba kätte, siis"
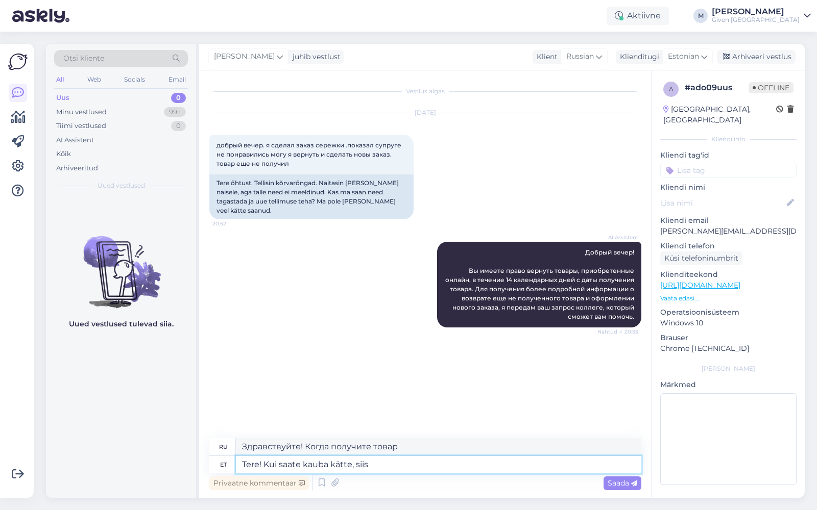
type textarea "Здравствуйте! Когда получите товар,"
type textarea "Tere! Kui saate kauba kätte, siis saate s"
type textarea "Здравствуйте! Когда вы получите товар, вы увидите:"
type textarea "Tere! Kui saate kauba kätte, siis saate selle ko"
type textarea "Здравствуйте! Если товар получен, то он будет доставлен."
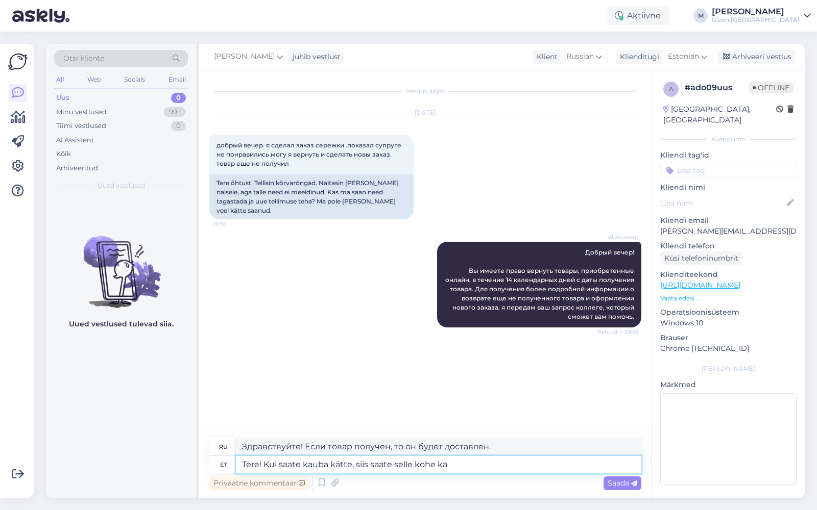
type textarea "Tere! Kui saate kauba kätte, siis saate selle kohe ka"
type textarea "Здравствуйте! Если получите товар, то получите его немедленно."
type textarea "Tere! Kui saate kauba kätte, siis saate selle kohe ka pakiautomaati ta"
type textarea "Здравствуйте! После получения товара, вы сразу же получите его в пакомате."
type textarea "Tere! Kui saate kauba kätte, siis saate selle kohe ka pakiautomaati tagastada. K"
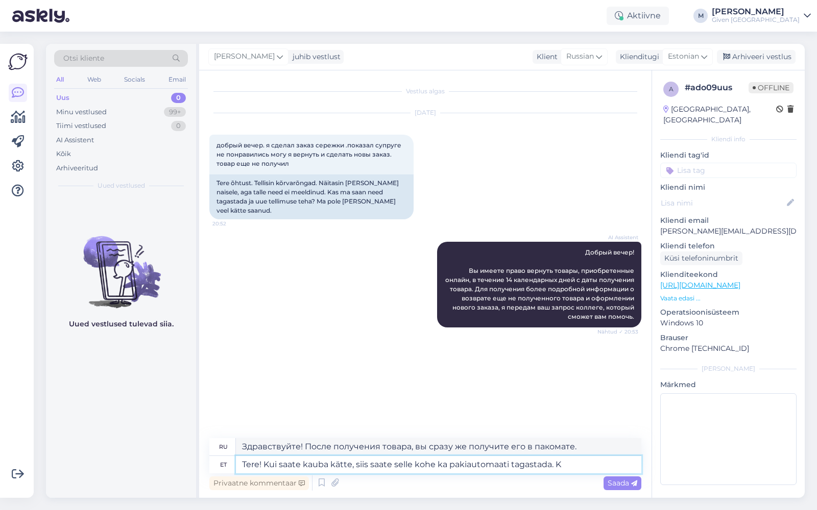
type textarea "Здравствуйте! Получив товар, вы можете сразу же сдать его в пакомат."
type textarea "Tere! Kui saate kauba kätte, siis saate selle kohe ka pakiautomaati tagastada. …"
type textarea "Здравствуйте! После получения товара вы можете сразу же вернуть его в пакомат. …"
type textarea "Tere! Kui saate kauba kätte, siis saate selle kohe ka pakiautomaati tagastada. …"
type textarea "Здравствуйте! После получения товара вы можете сразу же вернуть его в пакомат. …"
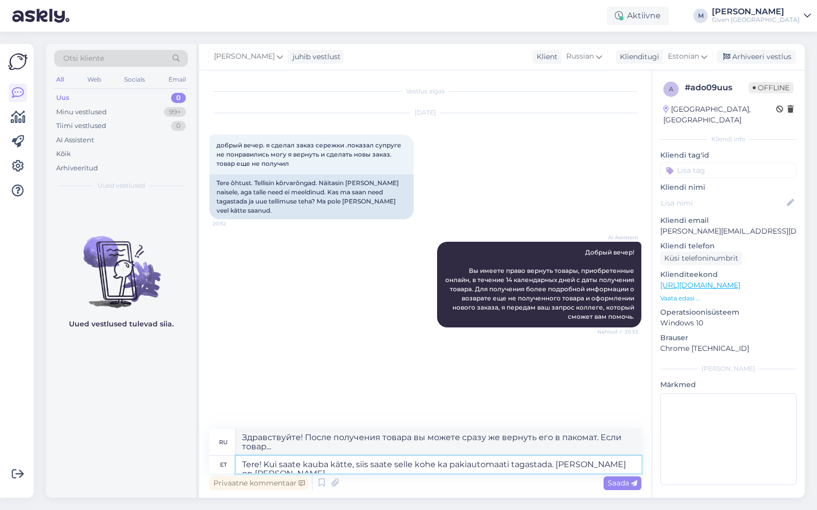
type textarea "Tere! Kui saate kauba kätte, siis saate selle kohe ka pakiautomaati tagastada. …"
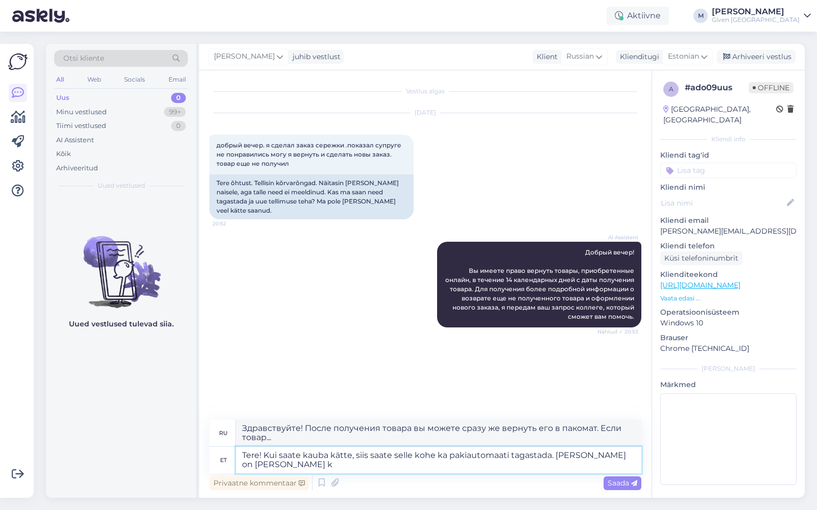
type textarea "Здравствуйте! После получения товара вы можете сразу же вернуть его в пакомат. …"
type textarea "Tere! Kui saate kauba kätte, siis saate selle kohe ka pakiautomaati tagastada. …"
type textarea "Здравствуйте! После получения товара вы можете сразу же вернуть его в пакомат. …"
type textarea "Tere! Kui saate kauba kätte, siis saate selle kohe ka pakiautomaati tagastada. …"
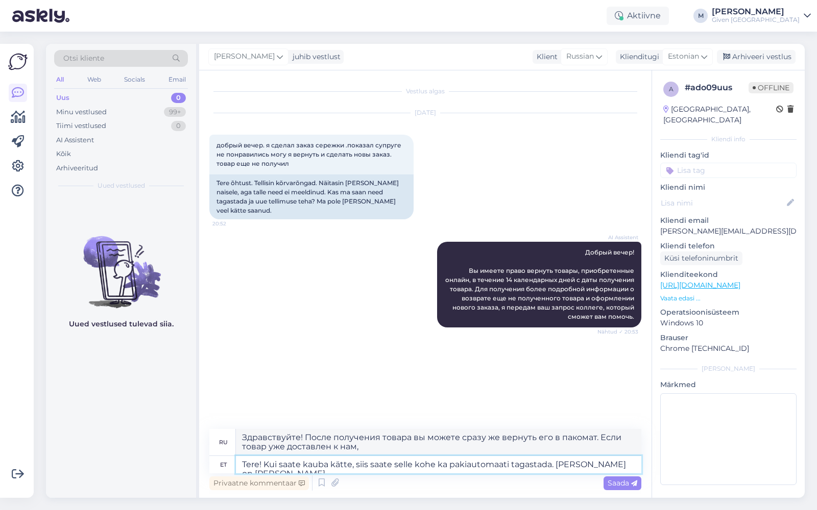
type textarea "Здравствуйте! После получения товара вы можете сразу же вернуть его в пакомат. …"
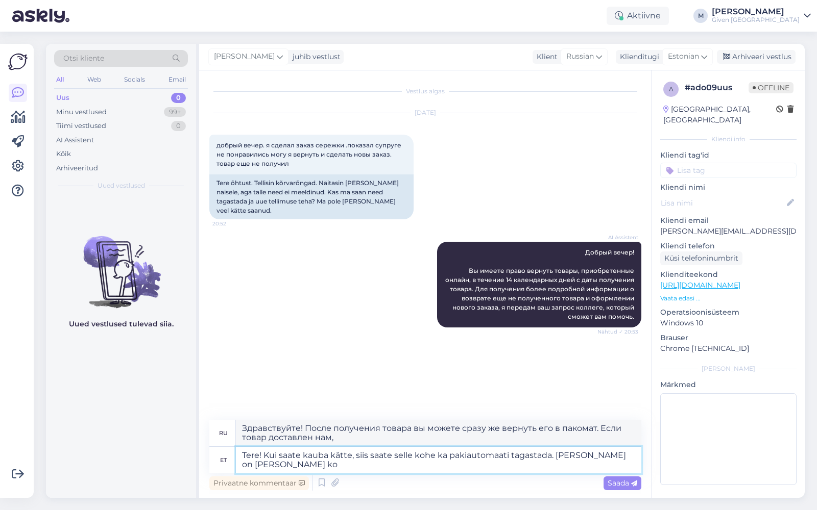
type textarea "Tere! Kui saate kauba kätte, siis saate selle kohe ka pakiautomaati tagastada. …"
type textarea "Здравствуйте! После получения товара вы можете сразу же вернуть его в пакомат. …"
type textarea "Tere! Kui saate kauba kätte, siis saate selle kohe ka pakiautomaati tagastada. …"
type textarea "Здравствуйте! После получения товара вы можете сразу же вернуть его в пакомат. …"
type textarea "Tere! Kui saate kauba kätte, siis saate selle kohe ka pakiautomaati tagastada. …"
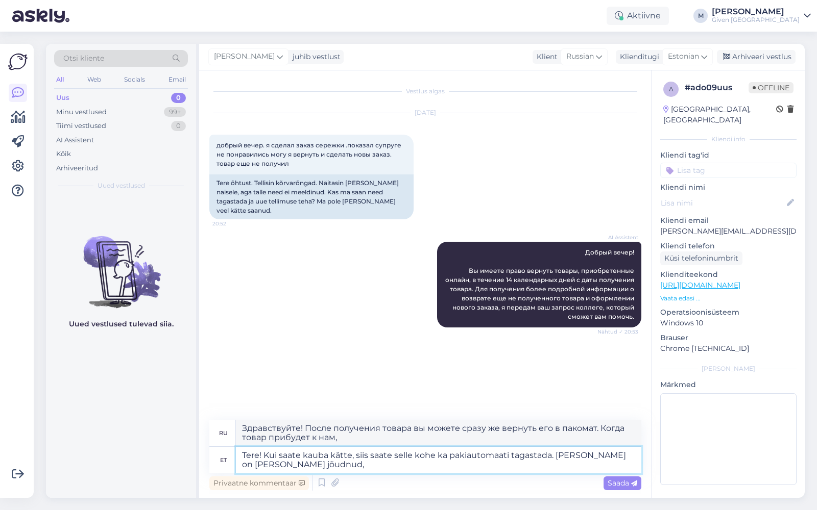
type textarea "Здравствуйте! После получения товара вы можете сразу же вернуть его в пакомат. …"
type textarea "Tere! Kui saate kauba kätte, siis saate selle kohe ka pakiautomaati tagastada. …"
type textarea "Здравствуйте! После получения товара вы можете сразу же вернуть его в пакомат. …"
type textarea "Tere! Kui saate kauba kätte, siis saate selle kohe ka pakiautomaati tagastada. …"
type textarea "Здравствуйте! После получения товара вы можете сразу же вернуть его в пакомат. …"
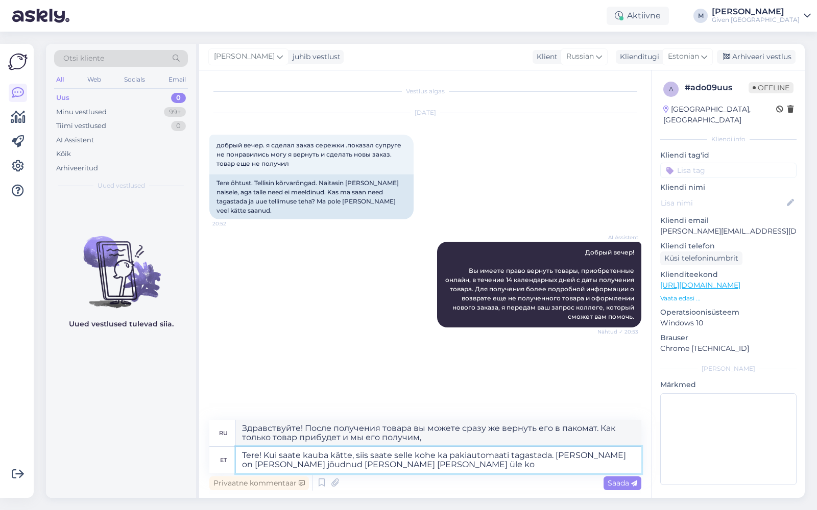
type textarea "Tere! Kui saate kauba kätte, siis saate selle kohe ka pakiautomaati tagastada. …"
type textarea "Здравствуйте! После получения товара вы можете сразу же вернуть его в пакомат. …"
type textarea "Tere! Kui saate kauba kätte, siis saate selle kohe ka pakiautomaati tagastada. …"
type textarea "Здравствуйте! После получения товара вы можете сразу же вернуть его в пакомат. …"
type textarea "Tere! Kui saate kauba kätte, siis saate selle kohe ka pakiautomaati tagastada. …"
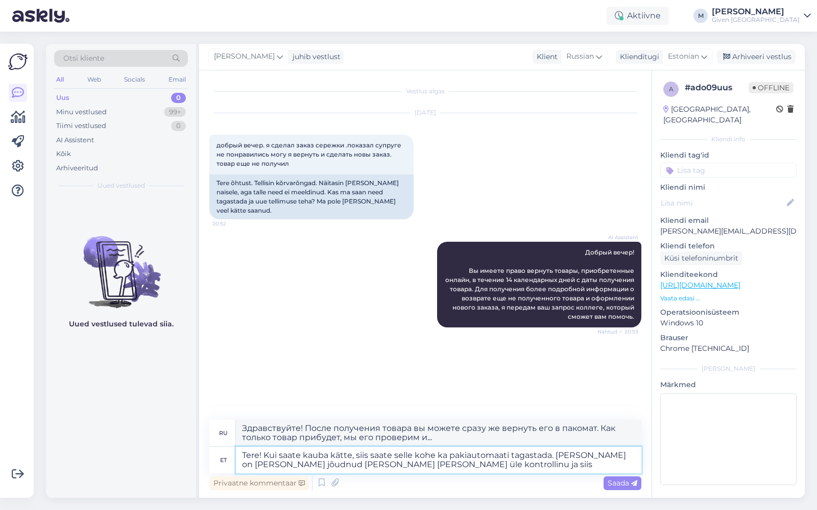
type textarea "Здравствуйте! После получения товара вы можете сразу же вернуть его в пакомат. …"
type textarea "Tere! Kui saate kauba kätte, siis saate selle kohe ka pakiautomaati tagastada. …"
type textarea "Здравствуйте! После получения товара вы можете сразу же вернуть его в пакомат. …"
type textarea "Tere! Kui saate kauba kätte, siis saate selle kohe ka pakiautomaati tagastada. …"
type textarea "Здравствуйте! После получения товара вы можете сразу же вернуть его в пакомат. …"
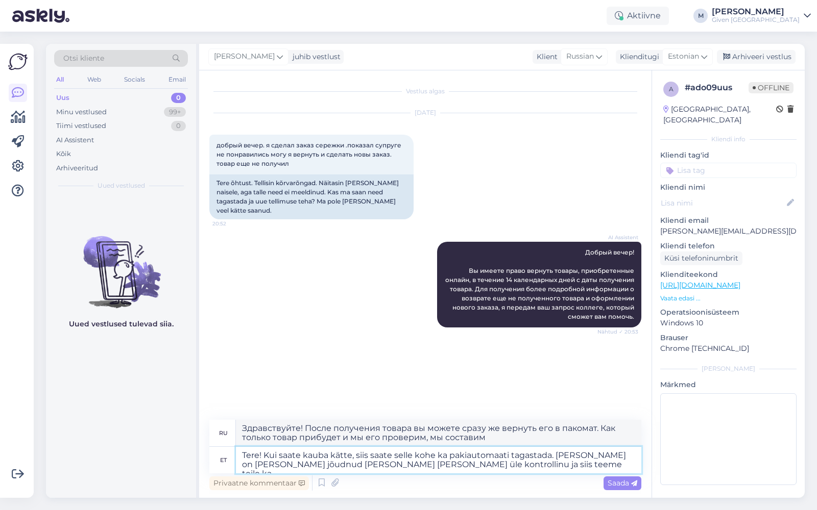
type textarea "Tere! Kui saate kauba kätte, siis saate selle kohe ka pakiautomaati tagastada. …"
type textarea "Здравствуйте! После получения товара вы можете сразу же вернуть его в пакомат. …"
type textarea "Tere! Kui saate kauba kätte, siis saate selle kohe ka pakiautomaati tagastada. …"
type textarea "Здравствуйте! После получения товара вы можете сразу же вернуть его в пакомат. …"
click at [481, 465] on textarea "Tere! Kui saate kauba kätte, siis saate selle kohe ka pakiautomaati tagastada. …" at bounding box center [438, 460] width 405 height 27
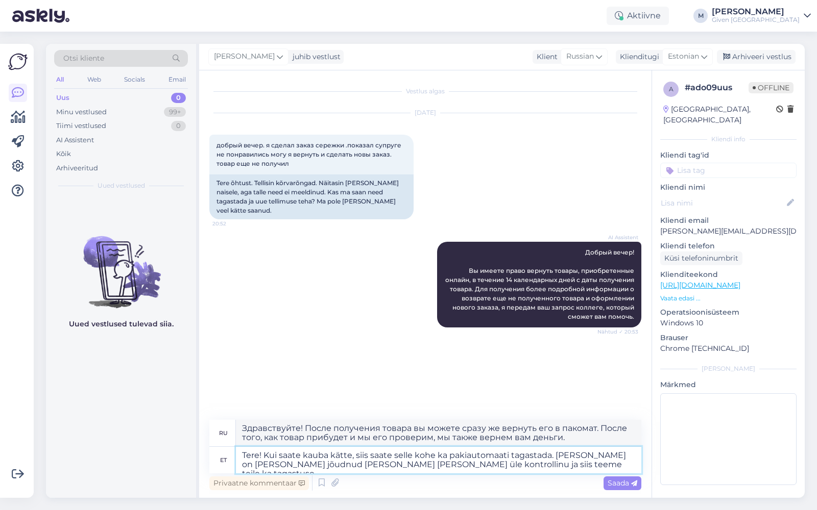
click at [478, 468] on textarea "Tere! Kui saate kauba kätte, siis saate selle kohe ka pakiautomaati tagastada. …" at bounding box center [438, 460] width 405 height 27
type textarea "Tere! Kui saate kauba kätte, siis saate selle kohe ka pakiautomaati tagastada. …"
type textarea "Здравствуйте! После получения товара вы можете сразу же вернуть его в пакомат. …"
drag, startPoint x: 309, startPoint y: 467, endPoint x: 419, endPoint y: 467, distance: 109.7
click at [419, 467] on textarea "Tere! Kui saate kauba kätte, siis saate selle kohe ka pakiautomaati tagastada. …" at bounding box center [438, 460] width 405 height 27
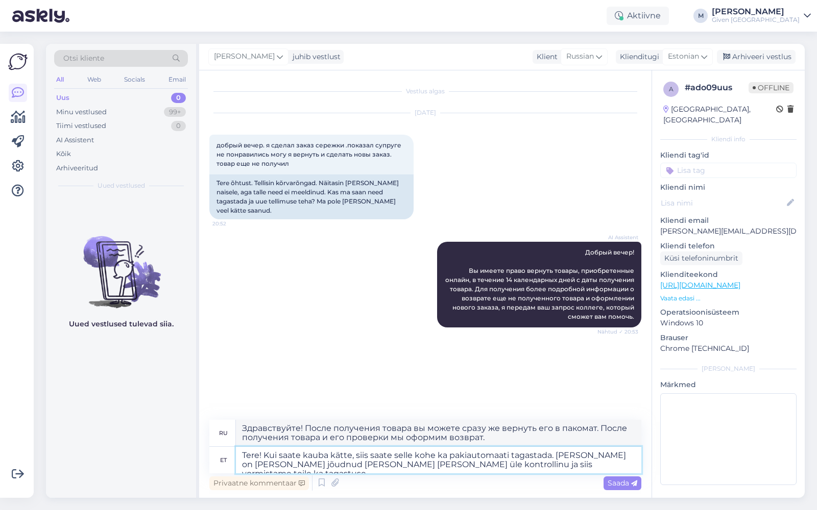
click at [501, 469] on textarea "Tere! Kui saate kauba kätte, siis saate selle kohe ka pakiautomaati tagastada. …" at bounding box center [438, 460] width 405 height 27
click at [582, 465] on textarea "Tere! Kui saate kauba kätte, siis saate selle kohe ka pakiautomaati tagastada. …" at bounding box center [438, 460] width 405 height 27
type textarea "Tere! Kui saate kauba kätte, siis saate selle kohe ka pakiautomaati tagastada. …"
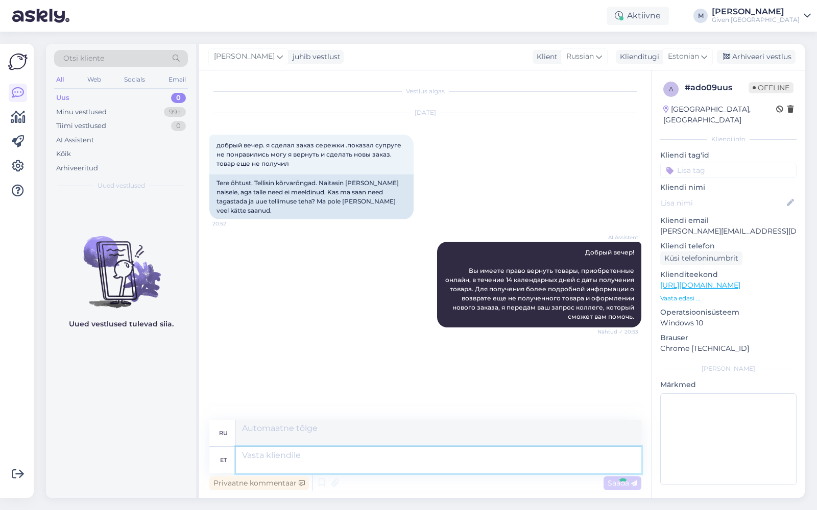
scroll to position [29, 0]
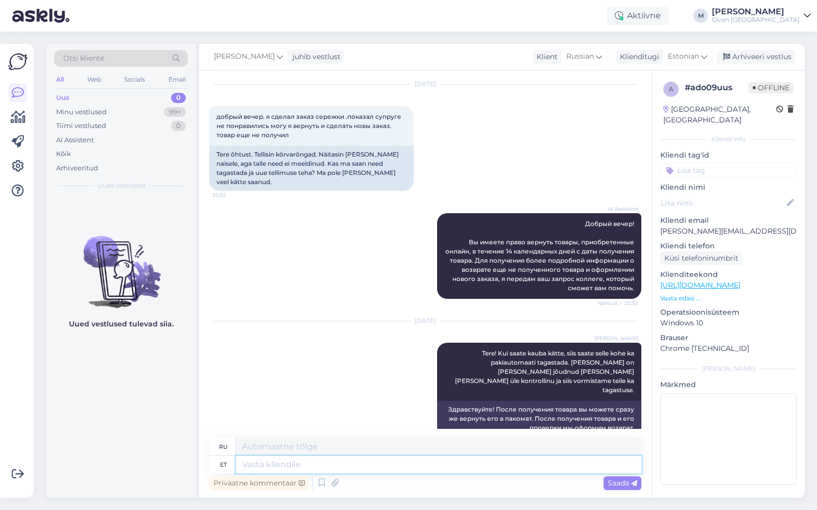
click at [381, 464] on textarea at bounding box center [438, 464] width 405 height 17
type textarea "Kuidas on"
type textarea "Как"
type textarea "Kuidas on"
type textarea "Как вы?"
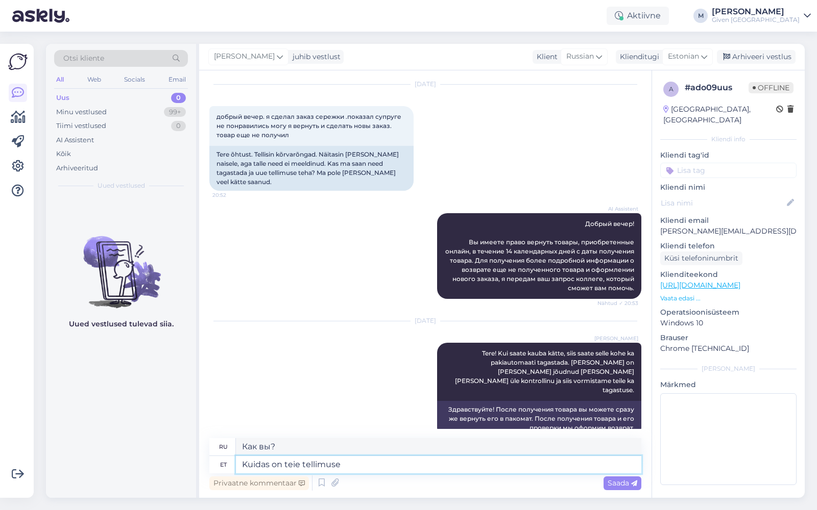
type textarea "Kuidas on teie tellimuse n"
type textarea "Как ваш заказ?"
type textarea "Kuidas on teie tellimuse number,"
type textarea "Какой номер вашего заказа?"
type textarea "Kuidas on teie tellimuse number, võin vee"
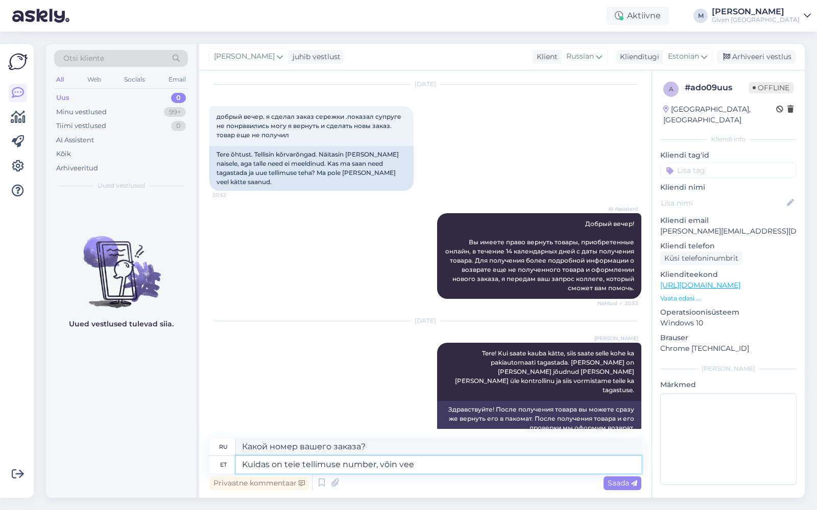
type textarea "Какой номер вашего заказа, могу ли я"
type textarea "Kuidas on teie tellimuse number, võin veel ü"
type textarea "Какой у вас номер заказа? Могу ли я еще"
type textarea "Kuidas on teie tellimuse number, võin veel üle kon"
type textarea "Какой номер вашего заказа, могу ли я его получить?"
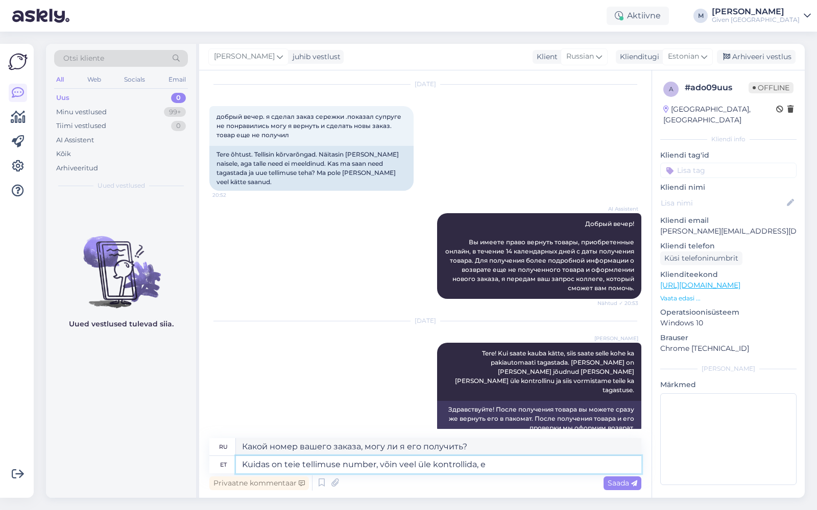
type textarea "Kuidas on teie tellimuse number, võin veel üle kontrollida, et"
type textarea "Какой номер вашего заказа? Могу ли я проверить его еще раз?"
type textarea "Kuidas on teie tellimuse number, võin veel üle kontrollida, et mis on paki st"
type textarea "Какой номер вашего заказа? Могу ли я узнать, что входит в комплект?"
type textarea "Kuidas on teie tellimuse number, võin veel üle kontrollida, et mis on paki staa…"
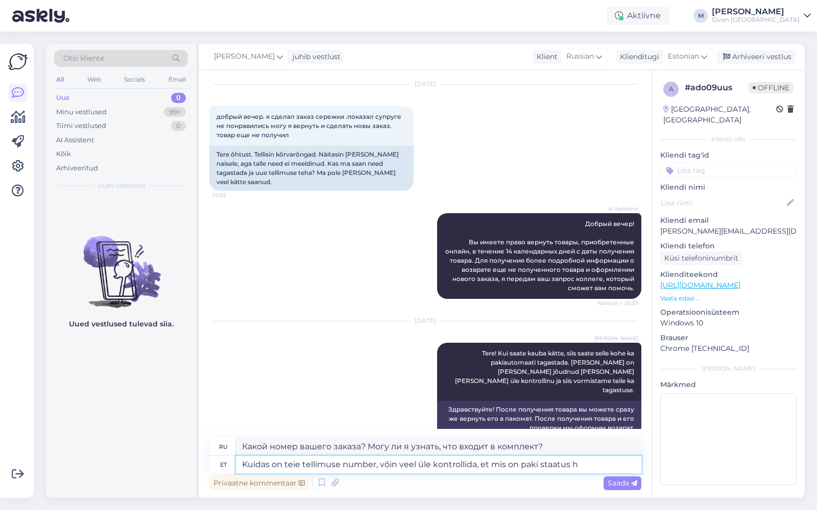
type textarea "Какой номер вашего заказа? Могу ли я проверить статус посылки?"
type textarea "Kuidas on teie tellimuse number, võin veel üle kontrollida, et mis on paki staa…"
type textarea "Какой номер вашего заказа? Могу ли я проверить текущий статус посылки?"
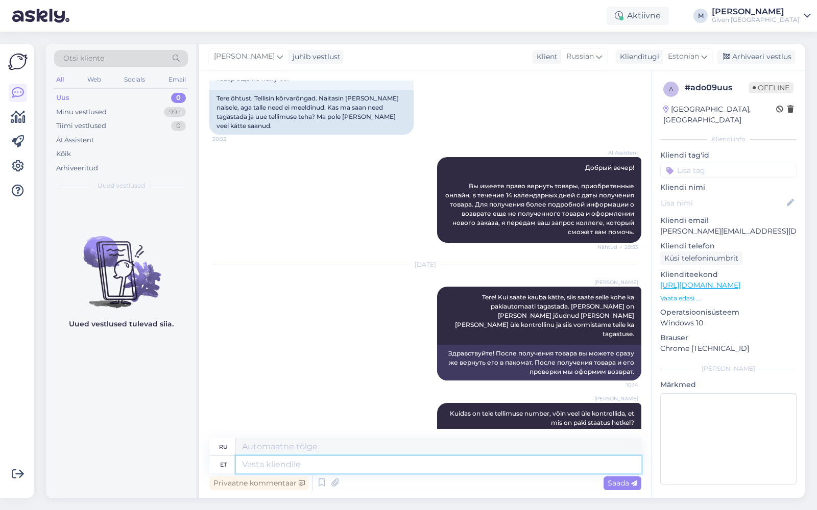
scroll to position [108, 0]
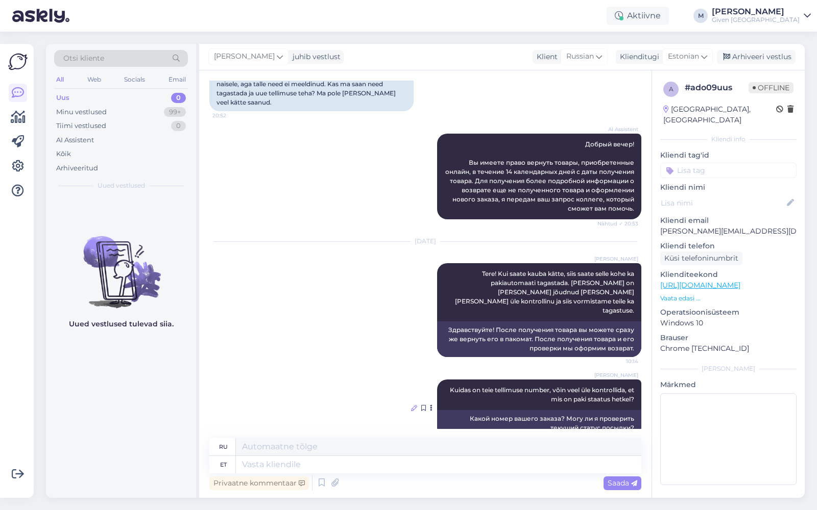
click at [411, 405] on icon at bounding box center [414, 408] width 6 height 6
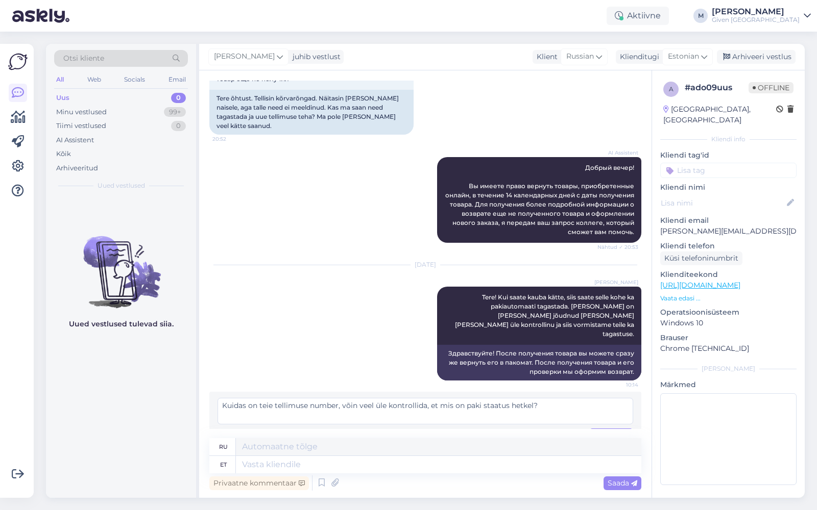
drag, startPoint x: 552, startPoint y: 386, endPoint x: 228, endPoint y: 375, distance: 324.3
click at [228, 392] on div "Kuidas on teie tellimuse number, võin veel üle kontrollida, et mis on paki staa…" at bounding box center [425, 420] width 432 height 57
type textarea "Meil näitab, et pakk on juba teele pandud, saate selle siis kätte saamisel DPD …"
click at [596, 431] on span "Muuda" at bounding box center [611, 435] width 36 height 9
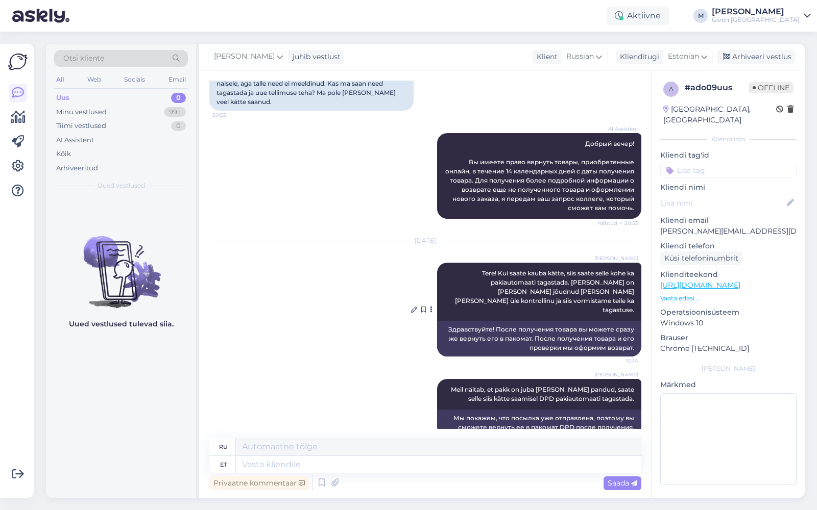
scroll to position [117, 0]
